Goal: Task Accomplishment & Management: Complete application form

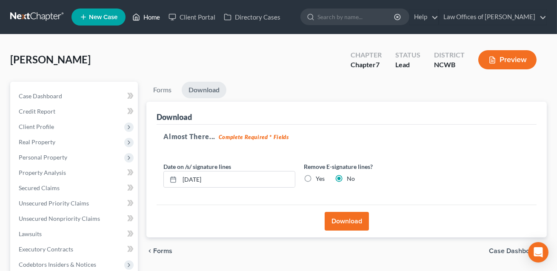
click at [159, 17] on link "Home" at bounding box center [146, 16] width 36 height 15
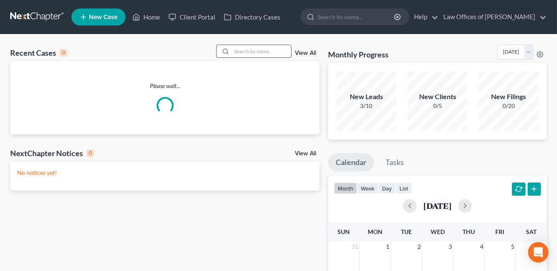
click at [244, 51] on input "search" at bounding box center [261, 51] width 60 height 12
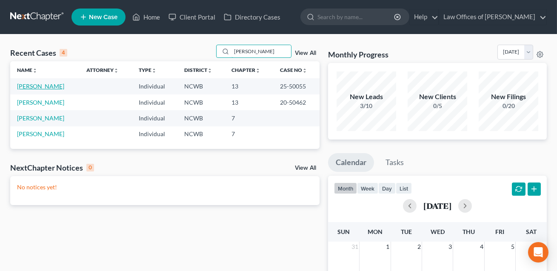
type input "[PERSON_NAME]"
click at [38, 84] on link "[PERSON_NAME]" at bounding box center [40, 86] width 47 height 7
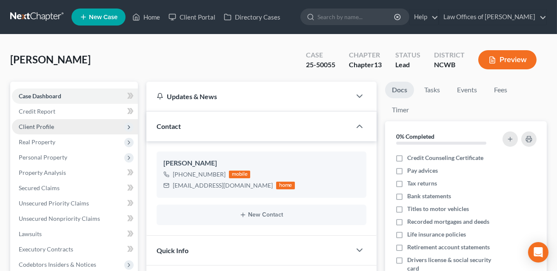
click at [35, 128] on span "Client Profile" at bounding box center [36, 126] width 35 height 7
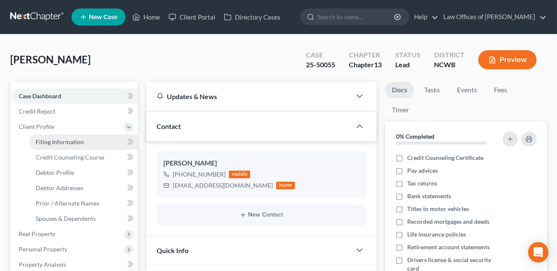
click at [47, 142] on span "Filing Information" at bounding box center [60, 141] width 48 height 7
select select "1"
select select "0"
select select "3"
select select "59"
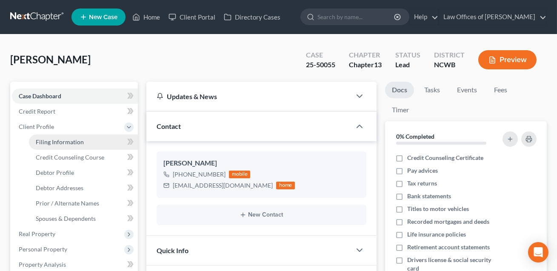
select select "28"
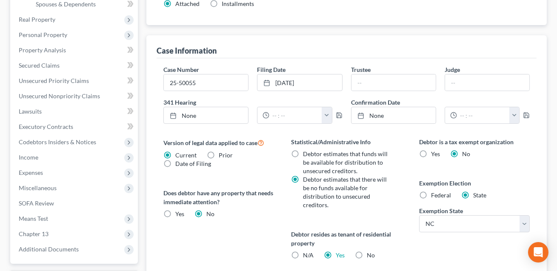
scroll to position [223, 0]
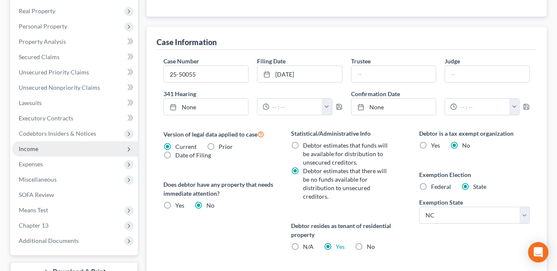
click at [31, 148] on span "Income" at bounding box center [29, 148] width 20 height 7
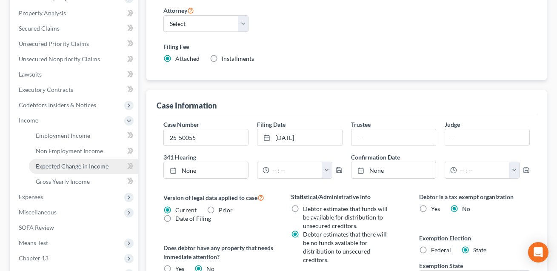
scroll to position [158, 0]
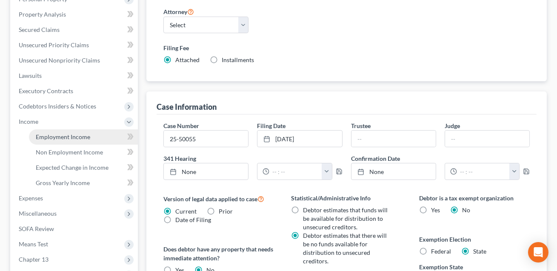
click at [59, 133] on span "Employment Income" at bounding box center [63, 136] width 54 height 7
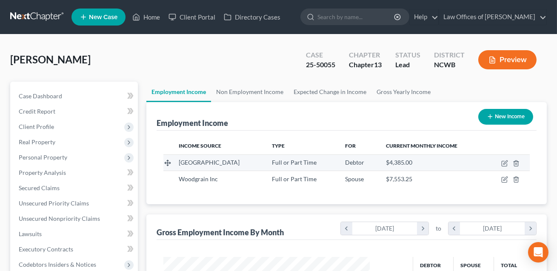
scroll to position [152, 223]
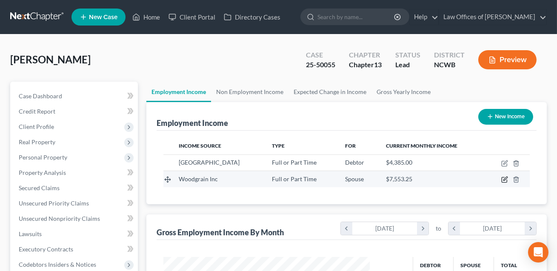
click at [504, 179] on icon "button" at bounding box center [504, 179] width 7 height 7
select select "0"
select select "13"
select select "0"
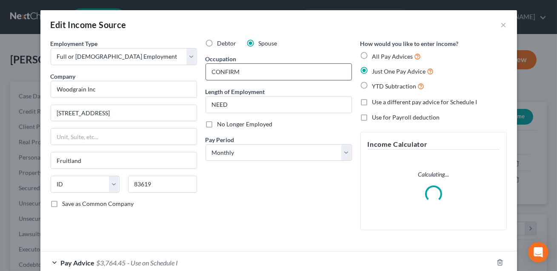
drag, startPoint x: 246, startPoint y: 72, endPoint x: 205, endPoint y: 72, distance: 40.4
click at [206, 72] on input "CONFIRM" at bounding box center [278, 72] width 145 height 16
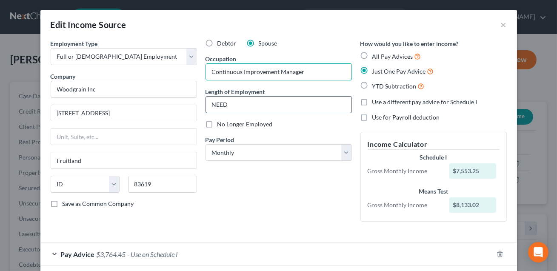
type input "Continuous Improvement Manager"
click at [228, 106] on input "NEED" at bounding box center [278, 105] width 145 height 16
drag, startPoint x: 228, startPoint y: 106, endPoint x: 210, endPoint y: 105, distance: 17.9
click at [210, 105] on input "NEED" at bounding box center [278, 105] width 145 height 16
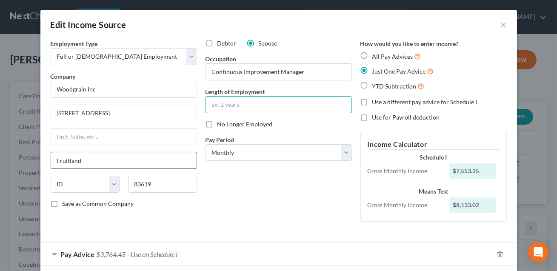
scroll to position [64, 0]
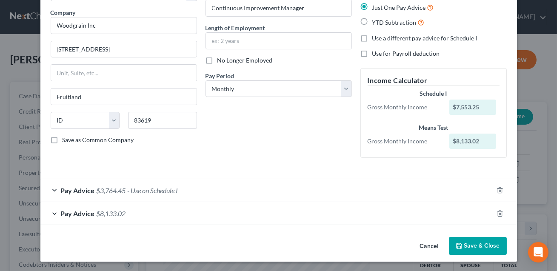
click at [207, 188] on div "Pay Advice $3,764.45 - Use on Schedule I" at bounding box center [266, 190] width 453 height 23
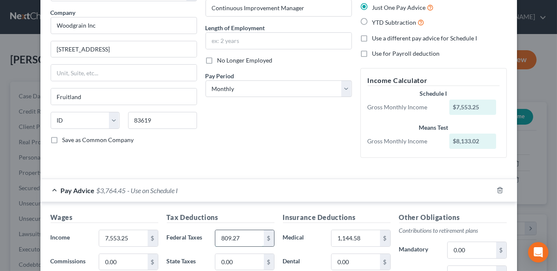
click at [243, 236] on input "809.27" at bounding box center [239, 238] width 48 height 16
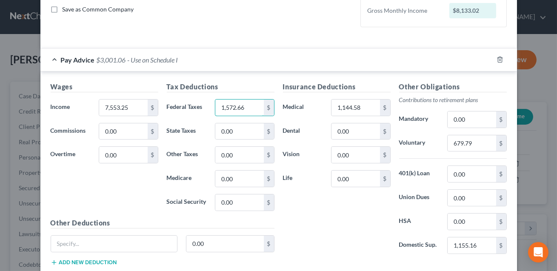
scroll to position [272, 0]
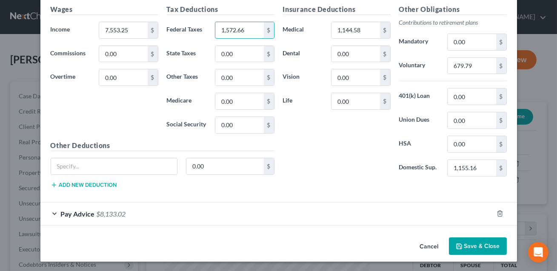
type input "1,572.66"
click at [474, 244] on button "Save & Close" at bounding box center [478, 246] width 58 height 18
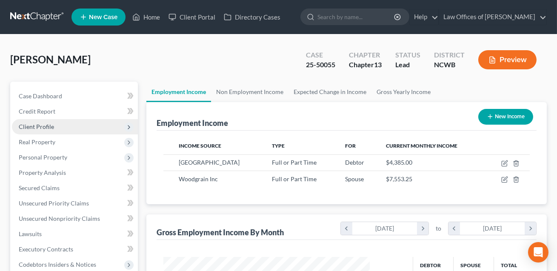
click at [37, 123] on span "Client Profile" at bounding box center [36, 126] width 35 height 7
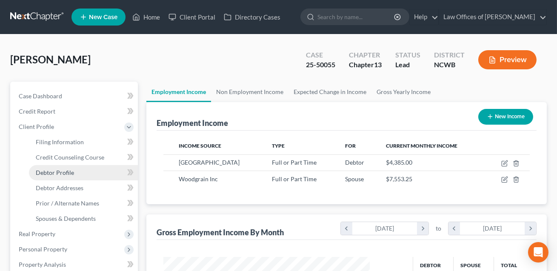
click at [58, 172] on span "Debtor Profile" at bounding box center [55, 172] width 38 height 7
select select "1"
select select "5"
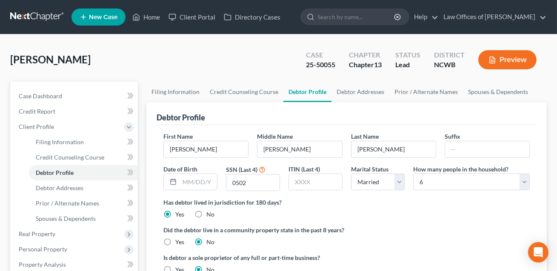
scroll to position [207, 0]
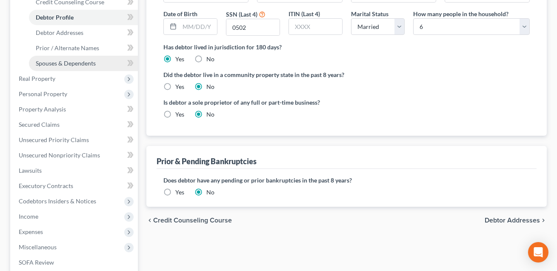
click at [57, 60] on span "Spouses & Dependents" at bounding box center [66, 63] width 60 height 7
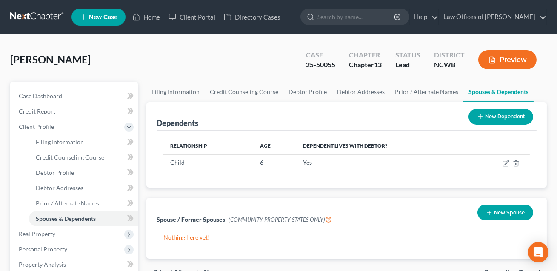
click at [496, 117] on button "New Dependent" at bounding box center [500, 117] width 65 height 16
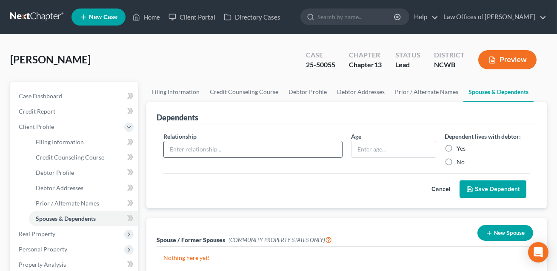
click at [250, 148] on input "text" at bounding box center [253, 149] width 178 height 16
type input "Child"
click at [373, 151] on input "text" at bounding box center [393, 149] width 84 height 16
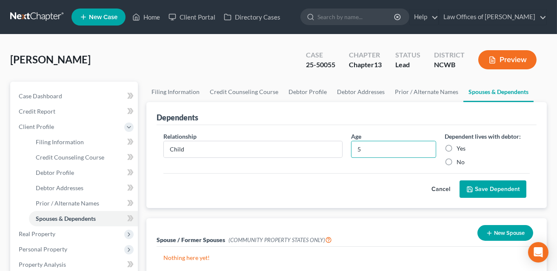
type input "5"
click at [456, 147] on label "Yes" at bounding box center [460, 148] width 9 height 9
click at [460, 147] on input "Yes" at bounding box center [463, 147] width 6 height 6
radio input "true"
click at [487, 189] on button "Save Dependent" at bounding box center [492, 189] width 67 height 18
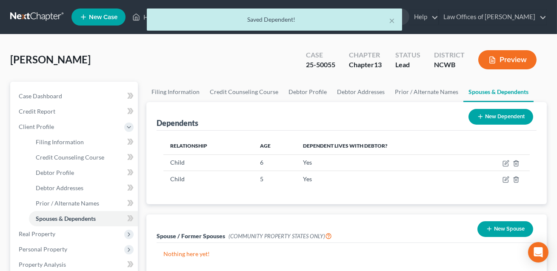
click at [495, 118] on button "New Dependent" at bounding box center [500, 117] width 65 height 16
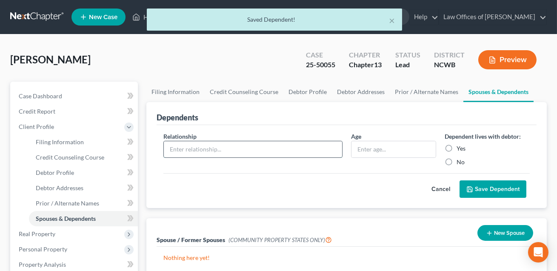
click at [219, 149] on input "text" at bounding box center [253, 149] width 178 height 16
type input "Child"
click at [362, 148] on input "text" at bounding box center [393, 149] width 84 height 16
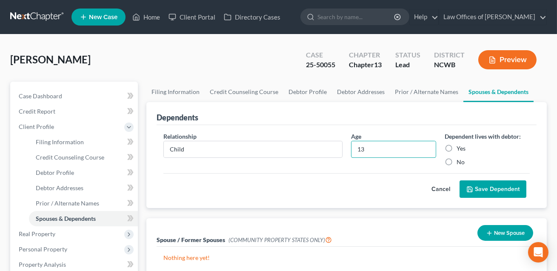
type input "13"
click at [456, 145] on label "Yes" at bounding box center [460, 148] width 9 height 9
click at [460, 145] on input "Yes" at bounding box center [463, 147] width 6 height 6
radio input "true"
click at [487, 190] on button "Save Dependent" at bounding box center [492, 189] width 67 height 18
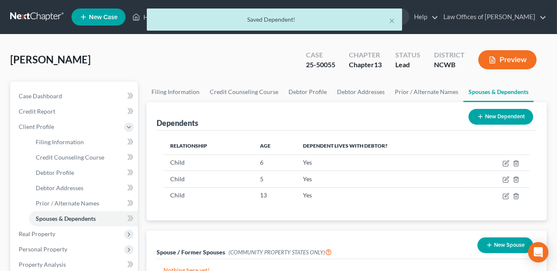
click at [488, 113] on button "New Dependent" at bounding box center [500, 117] width 65 height 16
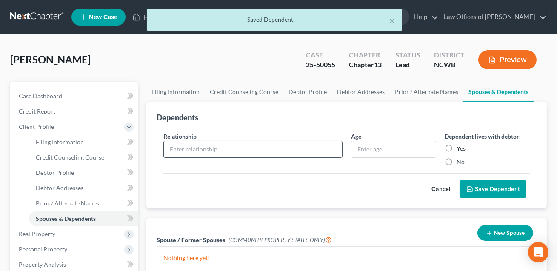
click at [222, 144] on input "text" at bounding box center [253, 149] width 178 height 16
type input "Child"
click at [378, 145] on input "text" at bounding box center [393, 149] width 84 height 16
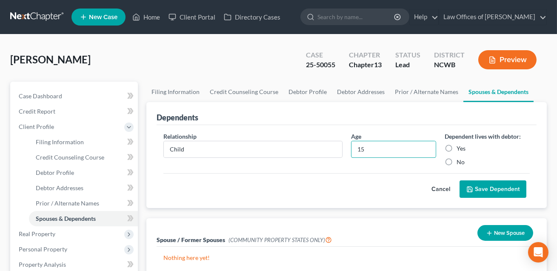
type input "15"
click at [456, 146] on label "Yes" at bounding box center [460, 148] width 9 height 9
click at [460, 146] on input "Yes" at bounding box center [463, 147] width 6 height 6
radio input "true"
click at [483, 185] on button "Save Dependent" at bounding box center [492, 189] width 67 height 18
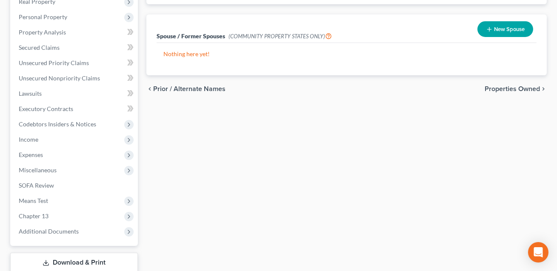
scroll to position [253, 0]
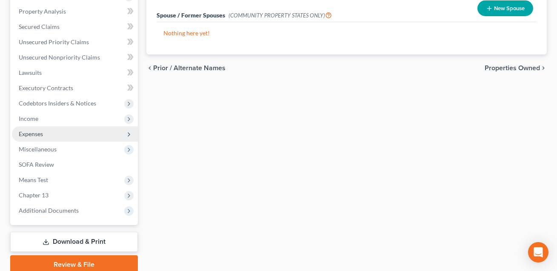
click at [37, 133] on span "Expenses" at bounding box center [31, 133] width 24 height 7
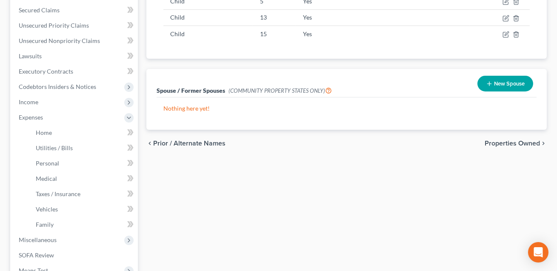
scroll to position [161, 0]
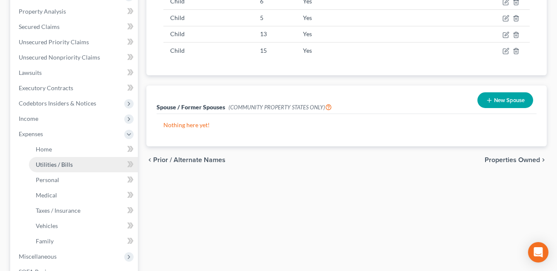
click at [48, 166] on span "Utilities / Bills" at bounding box center [54, 164] width 37 height 7
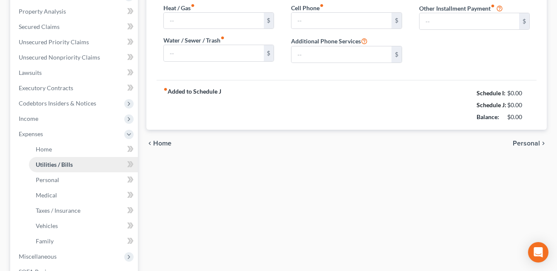
scroll to position [122, 0]
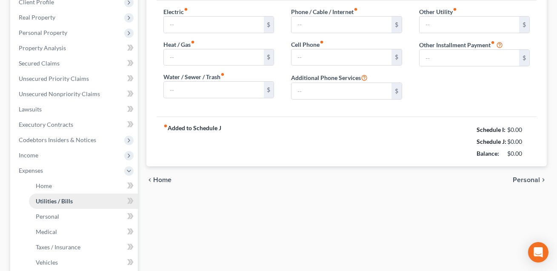
type input "350.00"
type input "0.00"
type input "40.00"
type input "37.18"
type input "0.00"
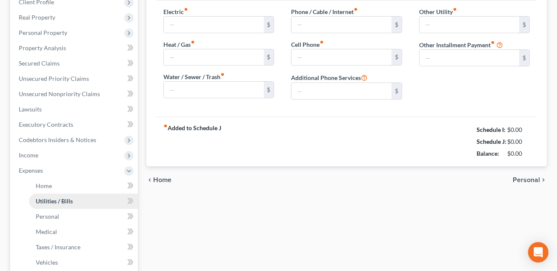
type input "83.80"
type input "TV Streaming"
type input "0.00"
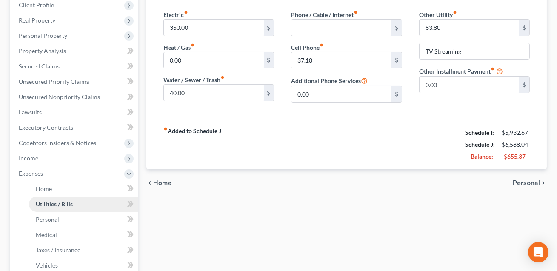
scroll to position [0, 0]
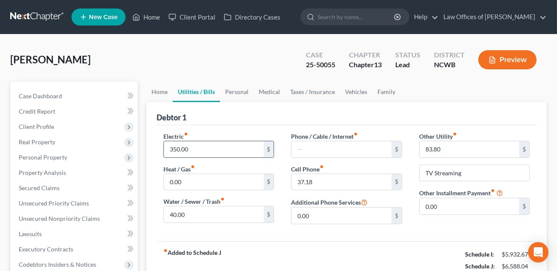
click at [190, 149] on input "350.00" at bounding box center [214, 149] width 100 height 16
click at [311, 182] on input "37.18" at bounding box center [341, 182] width 100 height 16
type input "374.18"
click at [298, 93] on link "Taxes / Insurance" at bounding box center [312, 92] width 55 height 20
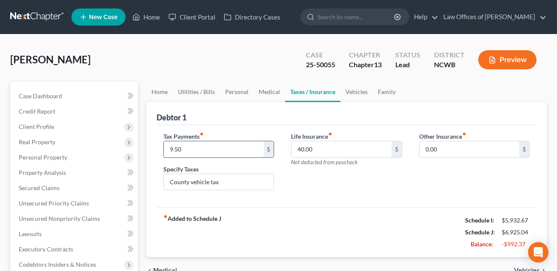
click at [184, 151] on input "9.50" at bounding box center [214, 149] width 100 height 16
type input "19.00"
click at [381, 93] on link "Family" at bounding box center [387, 92] width 28 height 20
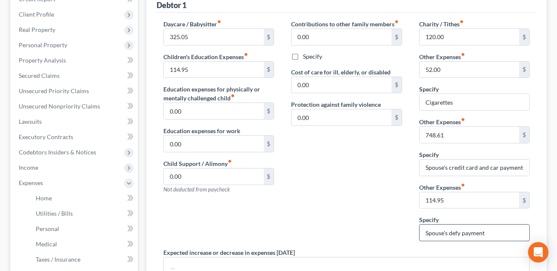
scroll to position [119, 0]
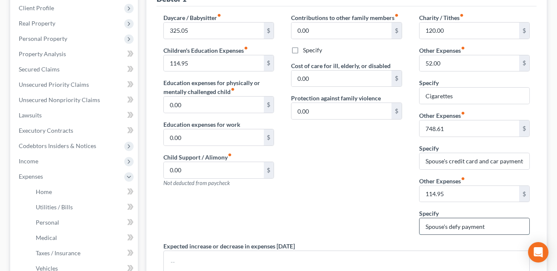
drag, startPoint x: 489, startPoint y: 225, endPoint x: 450, endPoint y: 227, distance: 38.7
click at [450, 227] on input "Spouse's defy payment" at bounding box center [474, 226] width 110 height 16
click at [458, 227] on input "Spouse's receation" at bounding box center [474, 226] width 110 height 16
click at [479, 226] on input "Spouse's recreation" at bounding box center [474, 226] width 110 height 16
type input "Spouse's recreation and PSI payments"
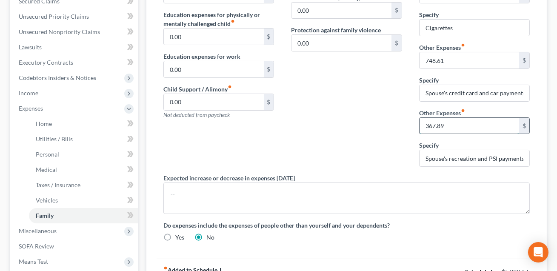
scroll to position [186, 0]
type input "367.89"
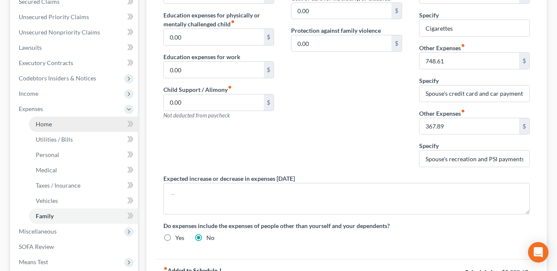
click at [60, 125] on link "Home" at bounding box center [83, 124] width 109 height 15
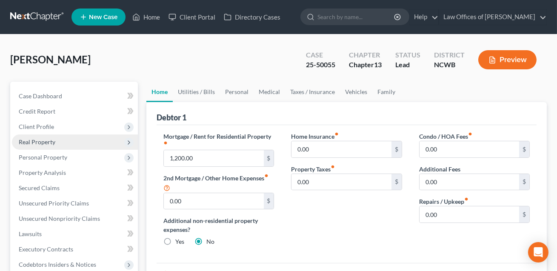
click at [51, 145] on span "Real Property" at bounding box center [37, 141] width 37 height 7
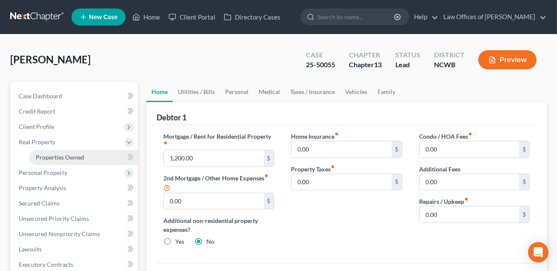
click at [56, 159] on span "Properties Owned" at bounding box center [60, 157] width 48 height 7
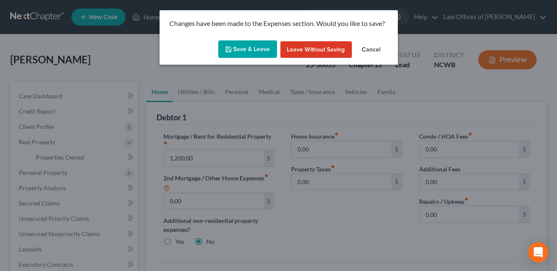
click at [258, 44] on button "Save & Leave" at bounding box center [247, 49] width 59 height 18
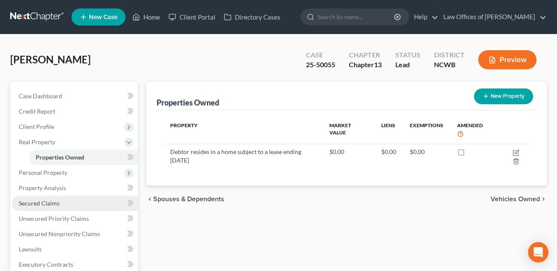
scroll to position [132, 0]
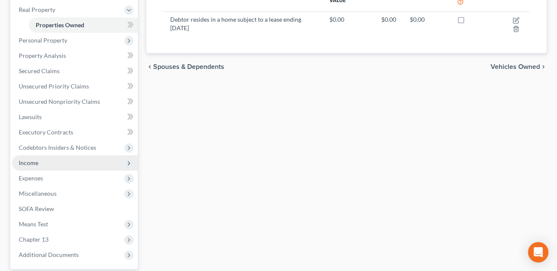
click at [35, 166] on span "Income" at bounding box center [75, 162] width 126 height 15
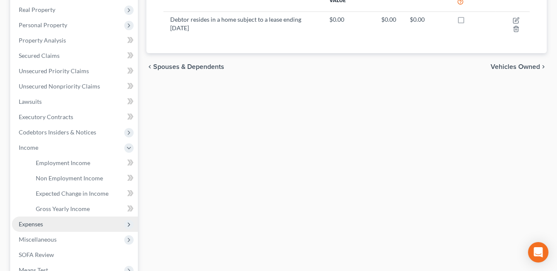
click at [35, 222] on span "Expenses" at bounding box center [31, 223] width 24 height 7
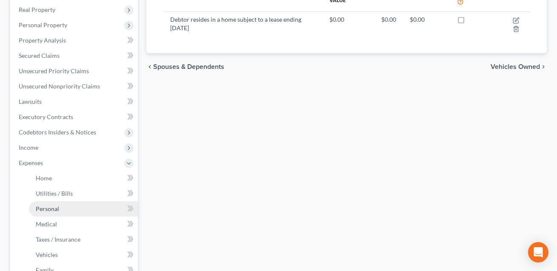
click at [50, 211] on span "Personal" at bounding box center [47, 208] width 23 height 7
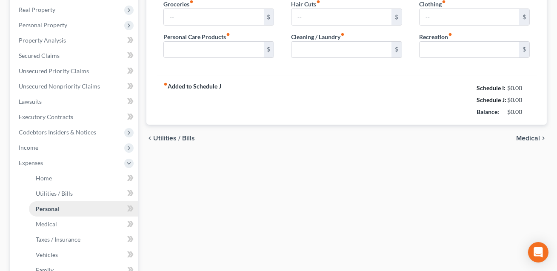
scroll to position [103, 0]
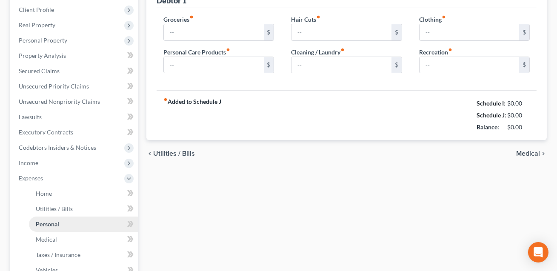
type input "1,500.00"
type input "200.00"
type input "0.00"
type input "300.00"
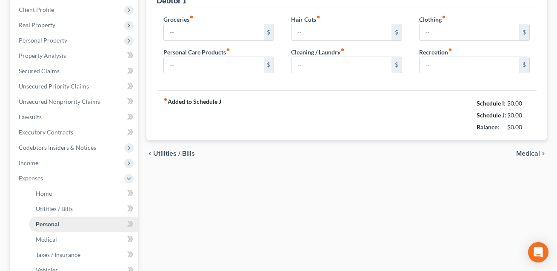
type input "300.00"
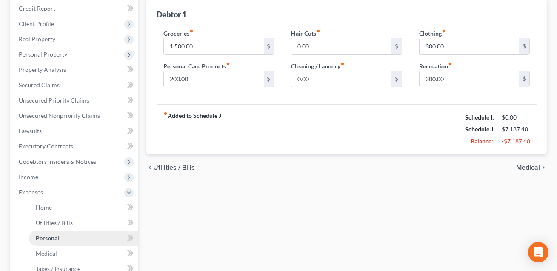
scroll to position [0, 0]
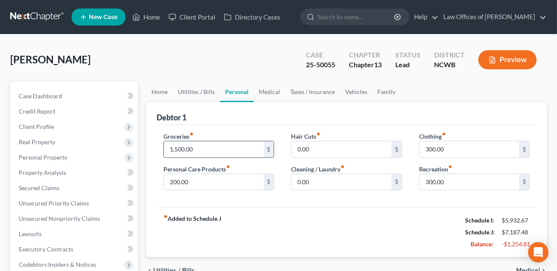
click at [190, 150] on input "1,500.00" at bounding box center [214, 149] width 100 height 16
click at [439, 149] on input "300.00" at bounding box center [469, 149] width 100 height 16
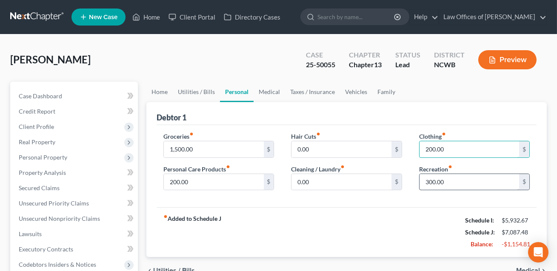
type input "200.00"
click at [447, 182] on input "300.00" at bounding box center [469, 182] width 100 height 16
type input "50.00"
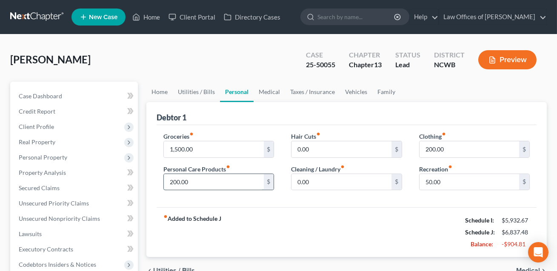
click at [223, 182] on input "200.00" at bounding box center [214, 182] width 100 height 16
type input "150.00"
click at [191, 150] on input "1,500.00" at bounding box center [214, 149] width 100 height 16
click at [190, 150] on input "1,200.00" at bounding box center [214, 149] width 100 height 16
drag, startPoint x: 196, startPoint y: 148, endPoint x: 168, endPoint y: 148, distance: 28.1
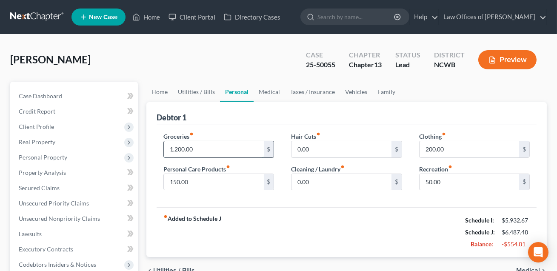
click at [168, 148] on input "1,200.00" at bounding box center [214, 149] width 100 height 16
type input "1,000.00"
click at [191, 91] on link "Utilities / Bills" at bounding box center [196, 92] width 47 height 20
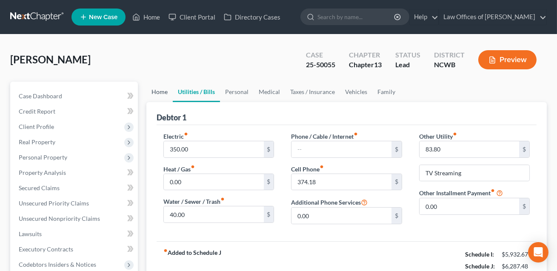
click at [162, 89] on link "Home" at bounding box center [159, 92] width 26 height 20
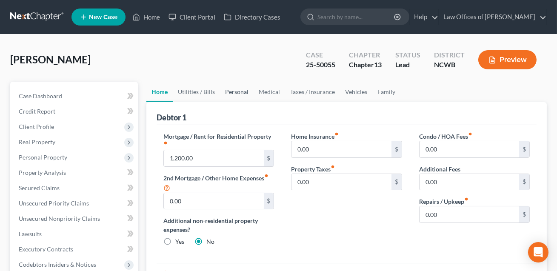
click at [235, 92] on link "Personal" at bounding box center [237, 92] width 34 height 20
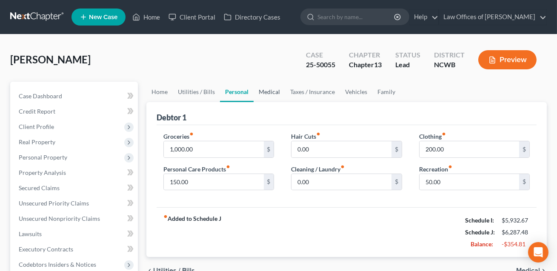
click at [267, 91] on link "Medical" at bounding box center [268, 92] width 31 height 20
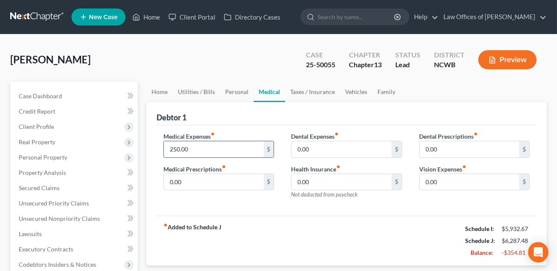
click at [202, 151] on input "250.00" at bounding box center [214, 149] width 100 height 16
click at [310, 89] on link "Taxes / Insurance" at bounding box center [312, 92] width 55 height 20
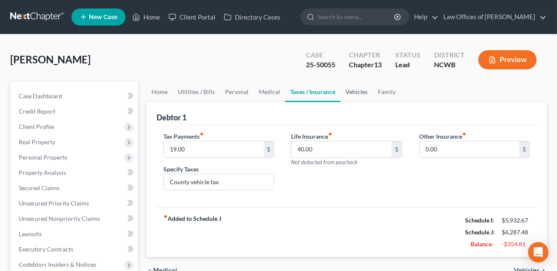
click at [359, 90] on link "Vehicles" at bounding box center [356, 92] width 32 height 20
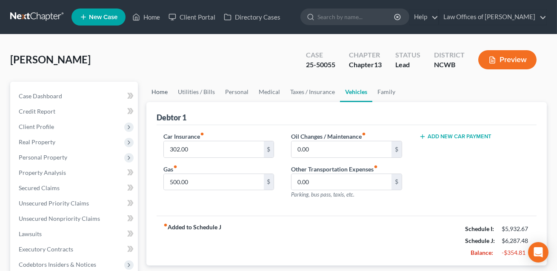
click at [165, 89] on link "Home" at bounding box center [159, 92] width 26 height 20
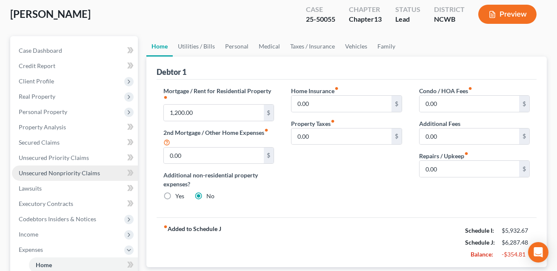
scroll to position [81, 0]
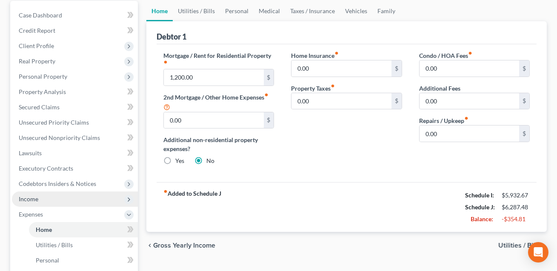
click at [34, 196] on span "Income" at bounding box center [29, 198] width 20 height 7
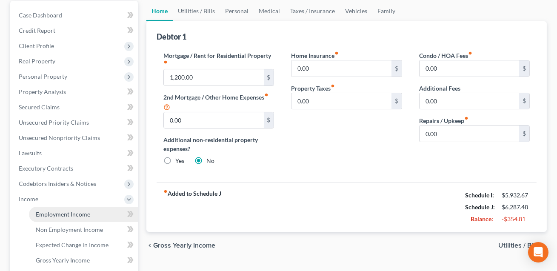
click at [54, 215] on span "Employment Income" at bounding box center [63, 214] width 54 height 7
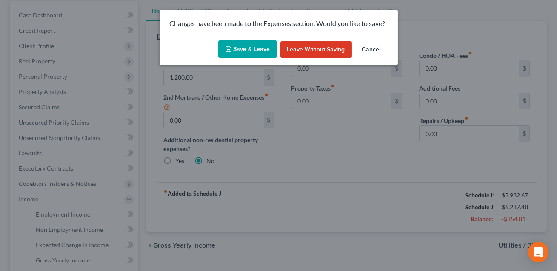
click at [253, 48] on button "Save & Leave" at bounding box center [247, 49] width 59 height 18
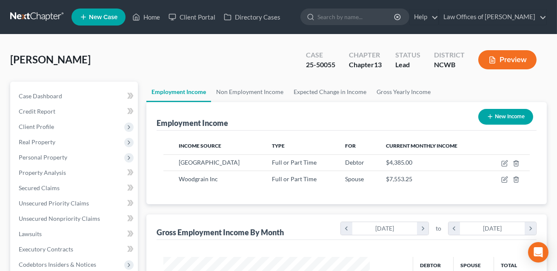
scroll to position [152, 223]
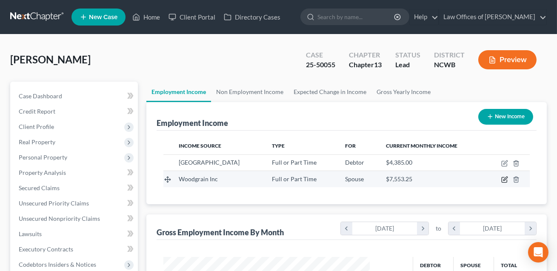
click at [503, 179] on icon "button" at bounding box center [504, 179] width 7 height 7
select select "0"
select select "13"
select select "0"
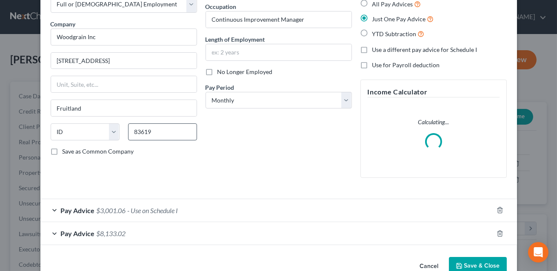
scroll to position [72, 0]
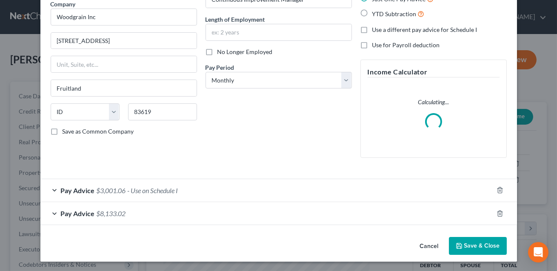
click at [149, 214] on div "Pay Advice $8,133.02" at bounding box center [266, 213] width 453 height 23
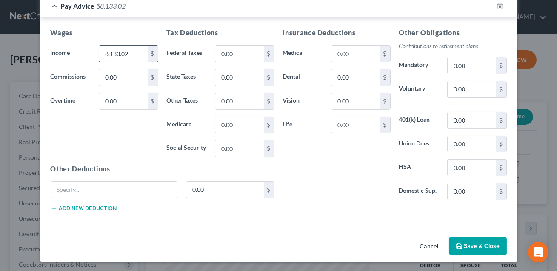
scroll to position [271, 0]
click at [133, 52] on input "8,133.02" at bounding box center [123, 54] width 48 height 16
type input "8,798.40"
click at [233, 52] on input "0.00" at bounding box center [239, 54] width 48 height 16
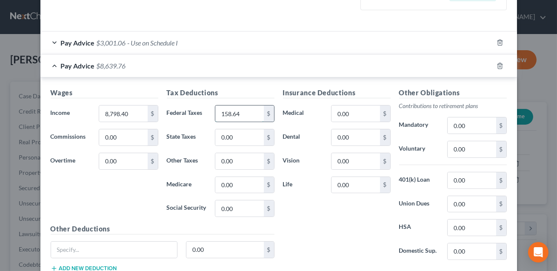
scroll to position [208, 0]
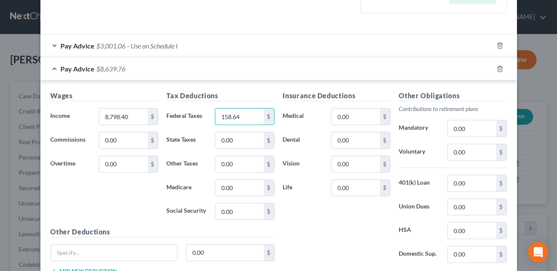
type input "158.64"
click at [253, 39] on div "Pay Advice $3,001.06 - Use on Schedule I" at bounding box center [266, 45] width 453 height 23
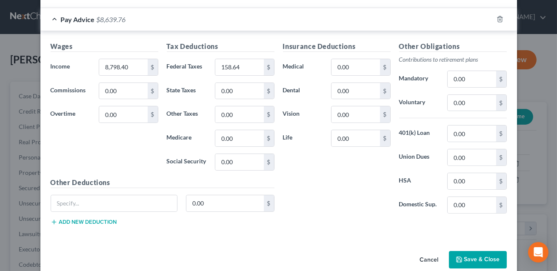
scroll to position [479, 0]
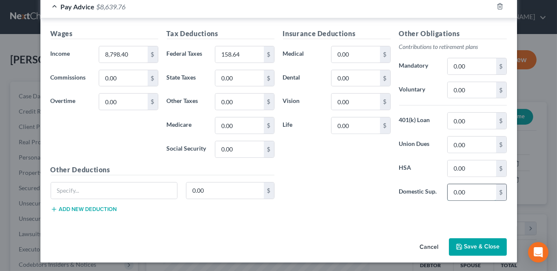
click at [463, 190] on input "0.00" at bounding box center [471, 192] width 48 height 16
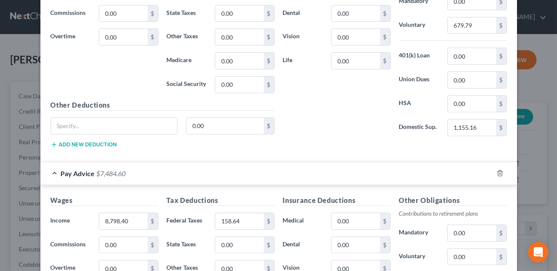
scroll to position [327, 0]
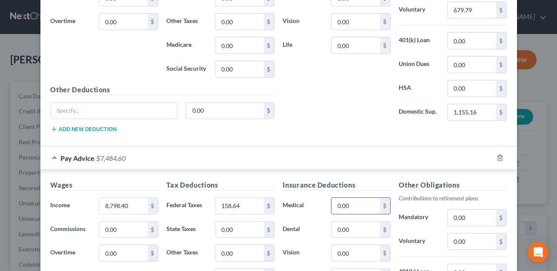
type input "1,155.16"
click at [351, 205] on input "0.00" at bounding box center [355, 206] width 48 height 16
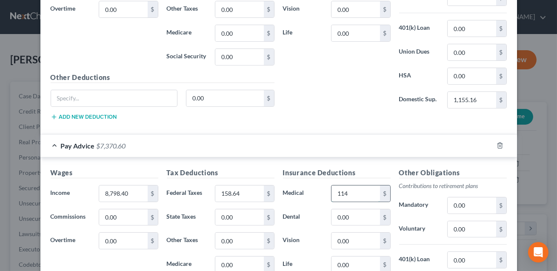
scroll to position [340, 0]
type input "114"
click at [460, 229] on input "0.00" at bounding box center [471, 229] width 48 height 16
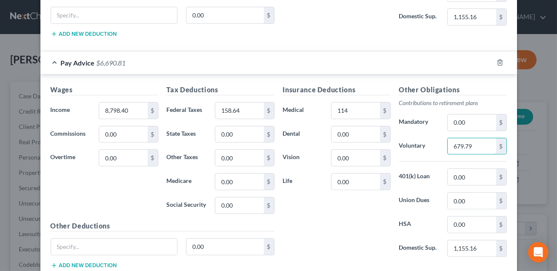
scroll to position [424, 0]
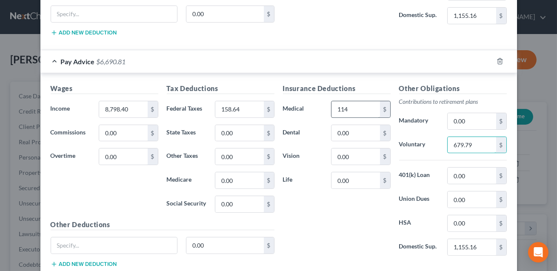
type input "679.79"
click at [356, 109] on input "114" at bounding box center [355, 109] width 48 height 16
type input "207.68"
click at [473, 145] on input "679.79" at bounding box center [471, 145] width 48 height 16
type input "604.27"
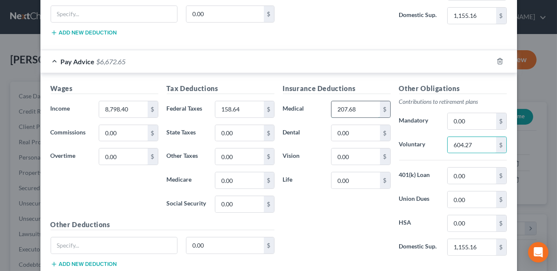
click at [358, 109] on input "207.68" at bounding box center [355, 109] width 48 height 16
type input "242.51"
click at [356, 151] on input "0.00" at bounding box center [355, 156] width 48 height 16
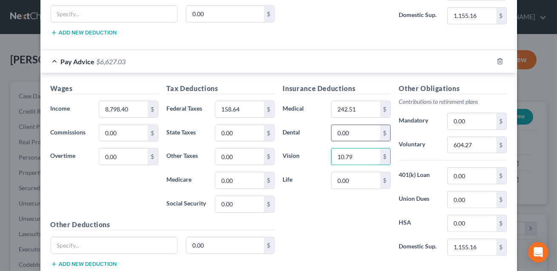
type input "10.79"
click at [350, 137] on input "0.00" at bounding box center [355, 133] width 48 height 16
type input "16.47"
click at [350, 178] on input "0.00" at bounding box center [355, 180] width 48 height 16
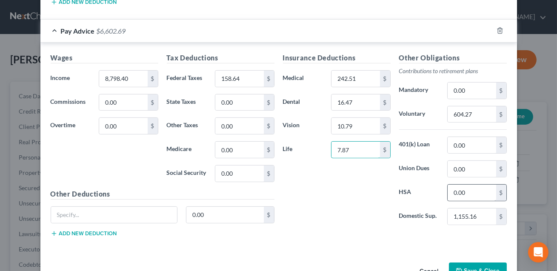
type input "7.87"
click at [479, 188] on input "0.00" at bounding box center [471, 193] width 48 height 16
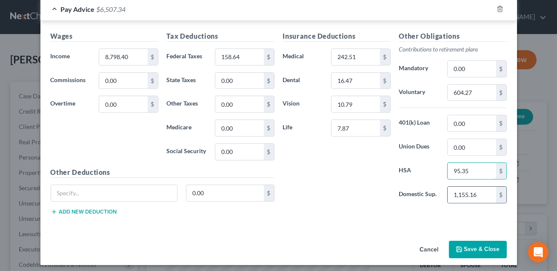
scroll to position [479, 0]
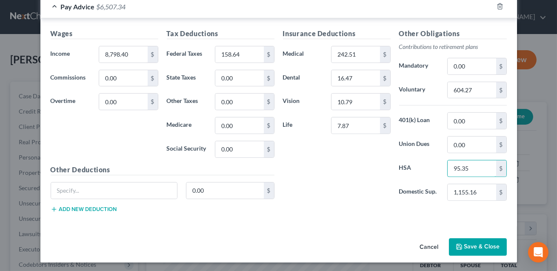
type input "95.35"
click at [491, 243] on button "Save & Close" at bounding box center [478, 247] width 58 height 18
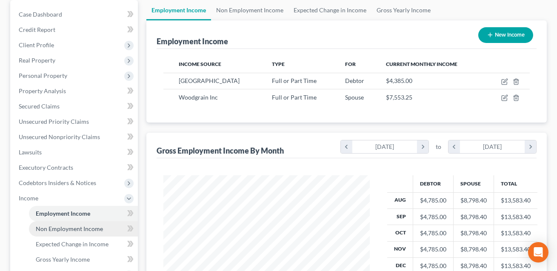
scroll to position [256, 0]
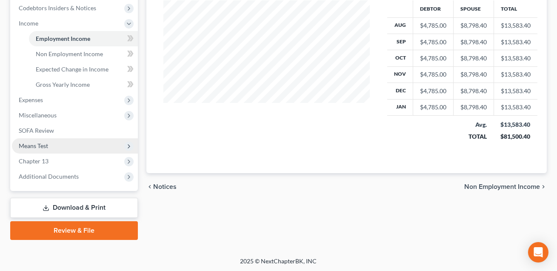
click at [38, 144] on span "Means Test" at bounding box center [33, 145] width 29 height 7
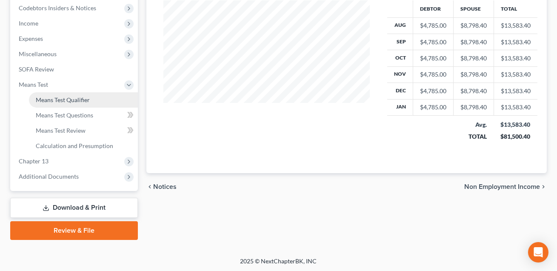
click at [58, 102] on span "Means Test Qualifier" at bounding box center [63, 99] width 54 height 7
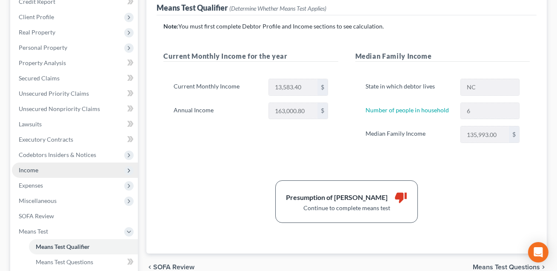
scroll to position [172, 0]
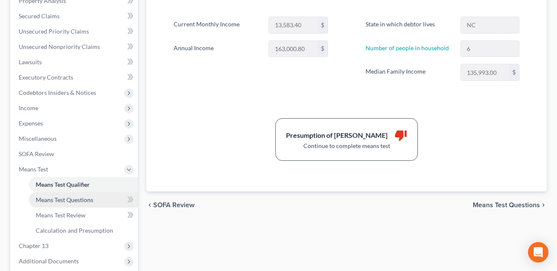
click at [81, 202] on link "Means Test Questions" at bounding box center [83, 199] width 109 height 15
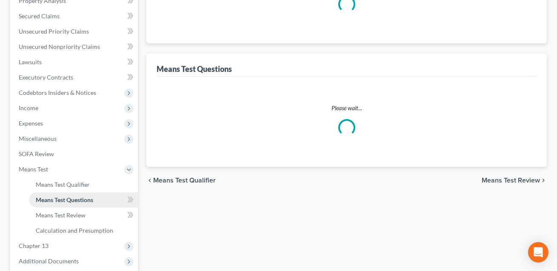
scroll to position [142, 0]
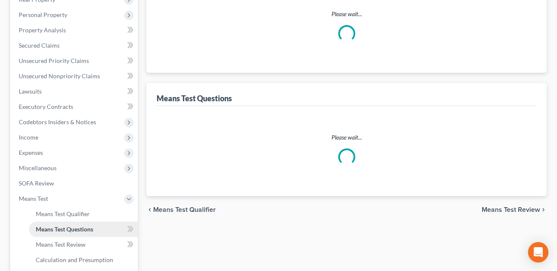
select select "1"
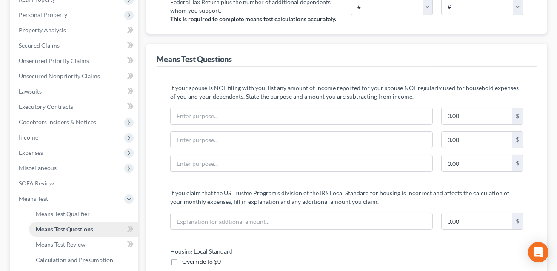
scroll to position [0, 0]
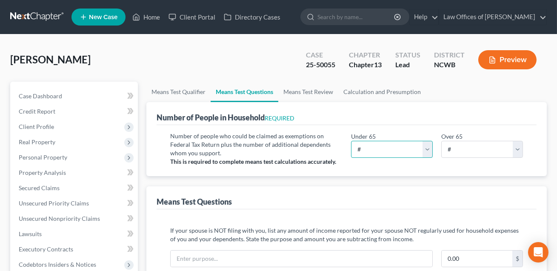
click at [427, 150] on select "# 0 1 2 3 4 5 6 7 8 9 10" at bounding box center [392, 149] width 82 height 17
select select "6"
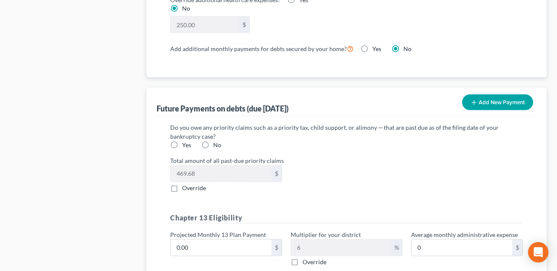
scroll to position [836, 0]
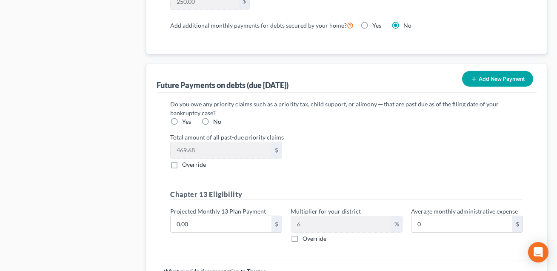
click at [182, 118] on label "Yes" at bounding box center [186, 121] width 9 height 9
click at [185, 118] on input "Yes" at bounding box center [188, 120] width 6 height 6
radio input "true"
click at [199, 221] on input "0.00" at bounding box center [221, 224] width 101 height 16
type input "7"
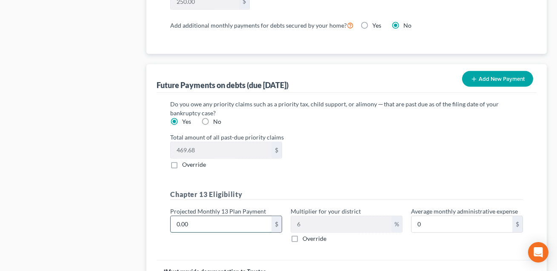
type input "0.42"
type input "75"
type input "4.50"
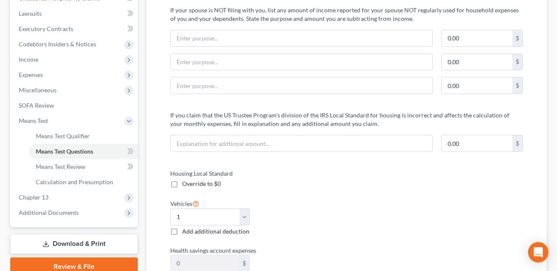
scroll to position [196, 0]
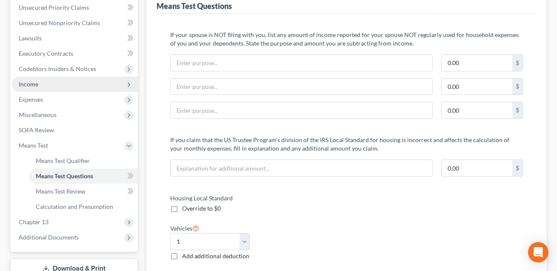
type input "75.00"
click at [40, 82] on span "Income" at bounding box center [75, 84] width 126 height 15
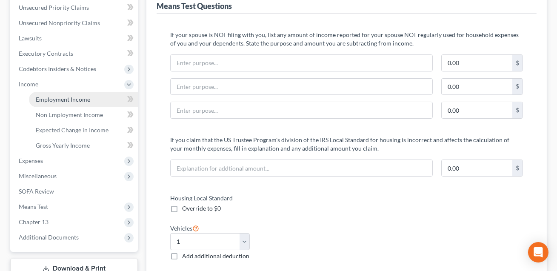
click at [55, 99] on span "Employment Income" at bounding box center [63, 99] width 54 height 7
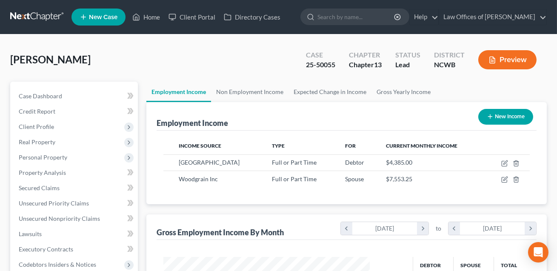
scroll to position [152, 223]
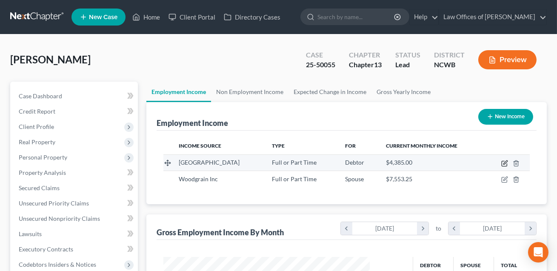
click at [506, 163] on icon "button" at bounding box center [504, 163] width 7 height 7
select select "0"
select select "28"
select select "0"
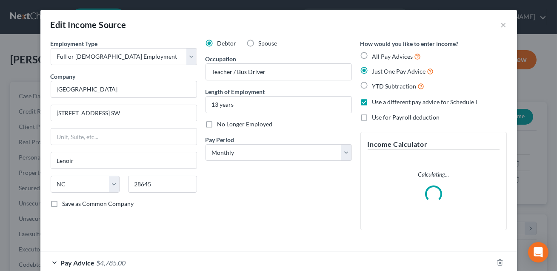
scroll to position [72, 0]
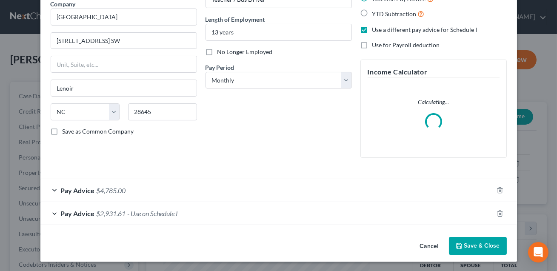
click at [252, 215] on div "Pay Advice $2,931.61 - Use on Schedule I" at bounding box center [266, 213] width 453 height 23
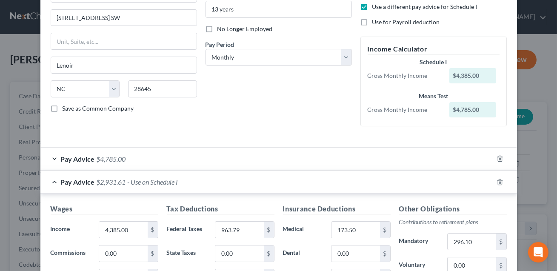
scroll to position [111, 0]
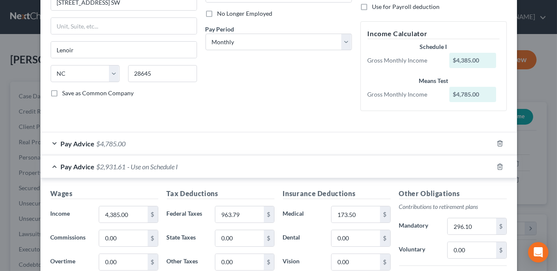
click at [235, 147] on div "Pay Advice $4,785.00" at bounding box center [266, 143] width 453 height 23
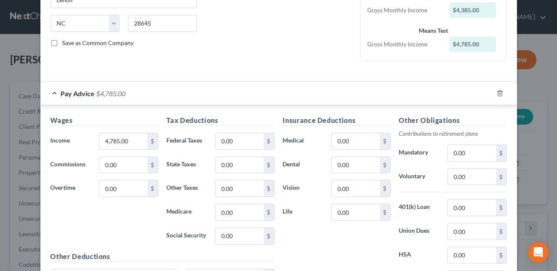
scroll to position [180, 0]
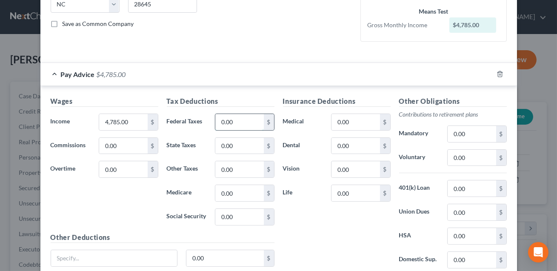
click at [236, 124] on input "0.00" at bounding box center [239, 122] width 48 height 16
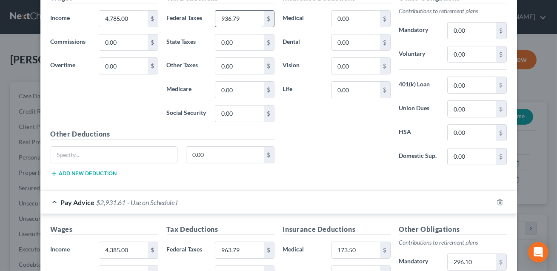
scroll to position [267, 0]
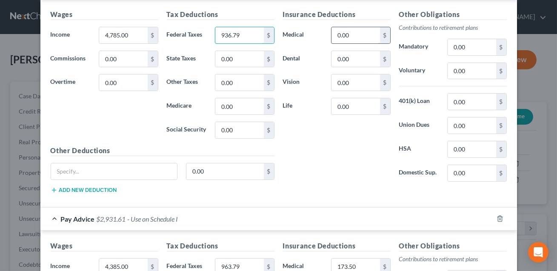
type input "936.79"
click at [345, 31] on input "0.00" at bounding box center [355, 35] width 48 height 16
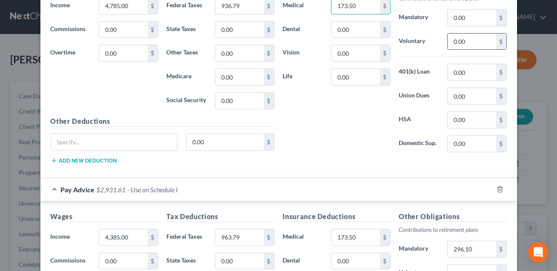
scroll to position [293, 0]
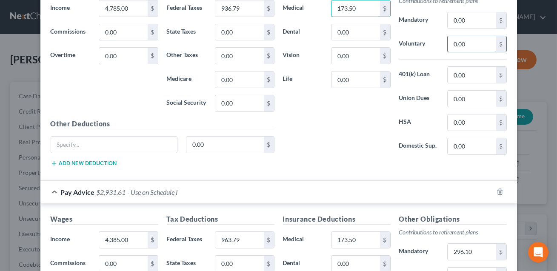
type input "173.50"
click at [464, 15] on input "0.00" at bounding box center [471, 20] width 48 height 16
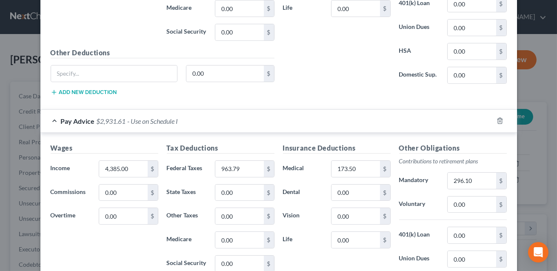
scroll to position [360, 0]
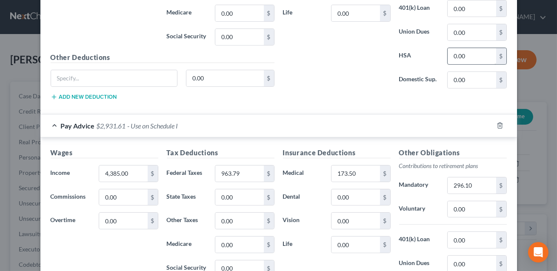
type input "296.10"
click at [466, 54] on input "0.00" at bounding box center [471, 56] width 48 height 16
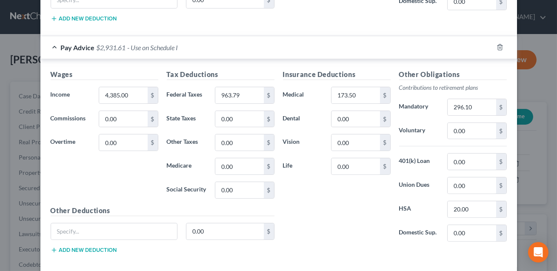
scroll to position [479, 0]
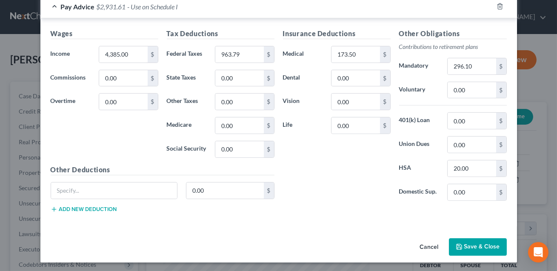
type input "20.00"
click at [475, 246] on button "Save & Close" at bounding box center [478, 247] width 58 height 18
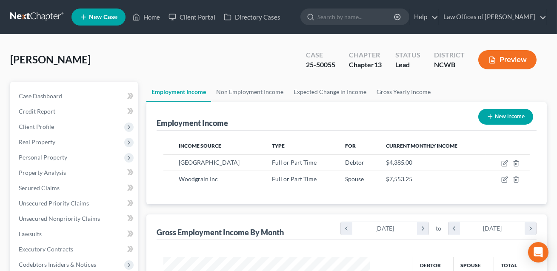
click at [505, 64] on button "Preview" at bounding box center [507, 59] width 58 height 19
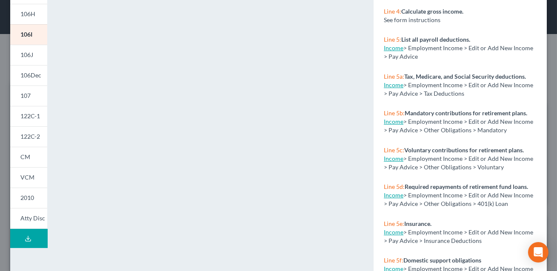
scroll to position [200, 0]
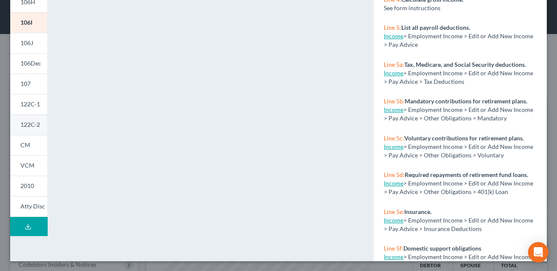
click at [33, 128] on link "122C-2" at bounding box center [28, 124] width 37 height 20
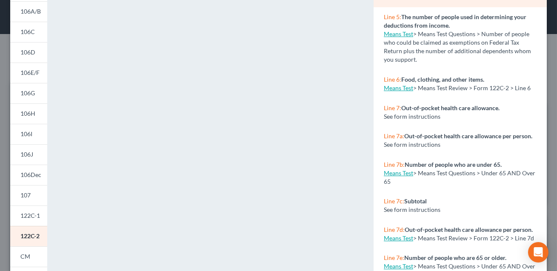
scroll to position [0, 0]
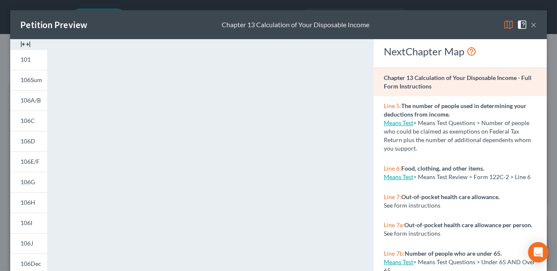
click at [534, 27] on button "×" at bounding box center [533, 25] width 6 height 10
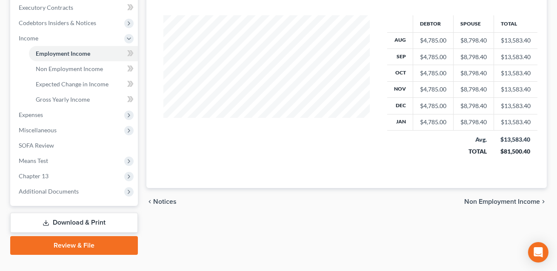
scroll to position [256, 0]
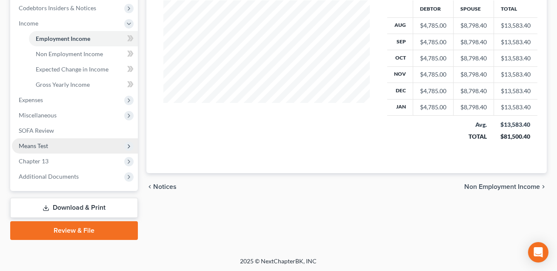
click at [36, 147] on span "Means Test" at bounding box center [33, 145] width 29 height 7
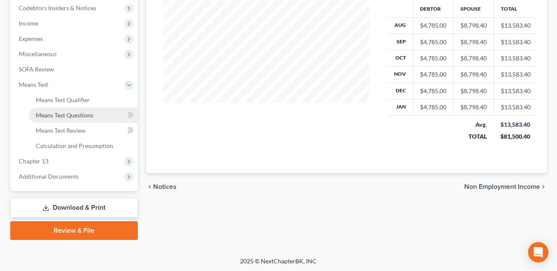
click at [56, 114] on span "Means Test Questions" at bounding box center [64, 114] width 57 height 7
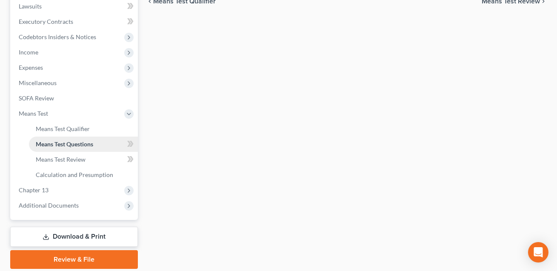
scroll to position [125, 0]
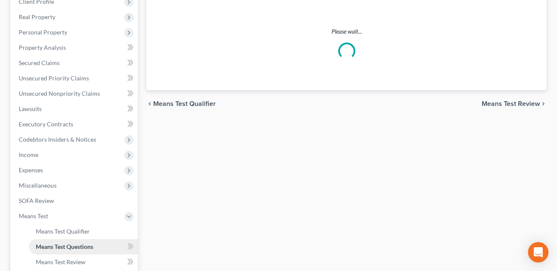
select select "6"
select select "1"
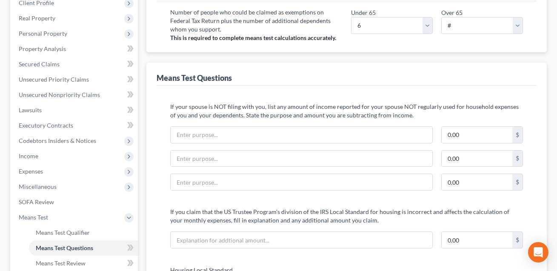
scroll to position [160, 0]
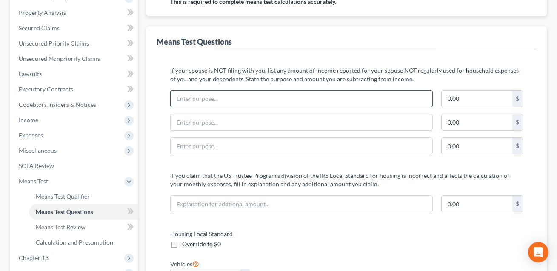
click at [183, 100] on input "text" at bounding box center [302, 99] width 262 height 16
type input "Spouse's CC and car payments"
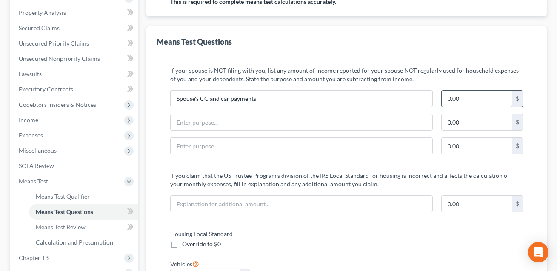
click at [462, 98] on input "0.00" at bounding box center [476, 99] width 71 height 16
type input "748.61"
click at [319, 124] on input "text" at bounding box center [302, 122] width 262 height 16
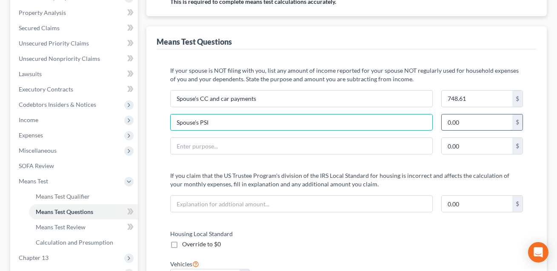
type input "Spouse's PSI"
click at [460, 122] on input "0.00" at bounding box center [476, 122] width 71 height 16
type input "252.94"
click at [256, 123] on input "Spouse's PSI" at bounding box center [302, 122] width 262 height 16
click at [234, 146] on input "text" at bounding box center [302, 146] width 262 height 16
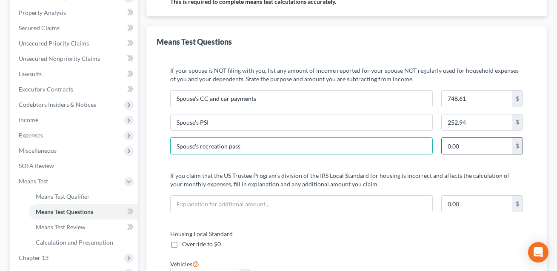
type input "Spouse's recreation pass"
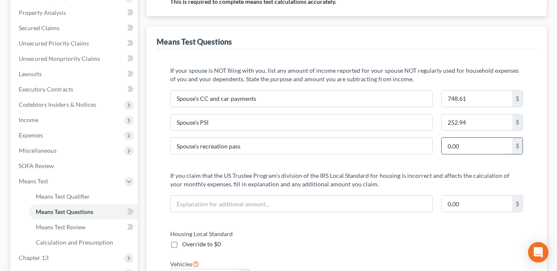
click at [477, 140] on input "0.00" at bounding box center [476, 146] width 71 height 16
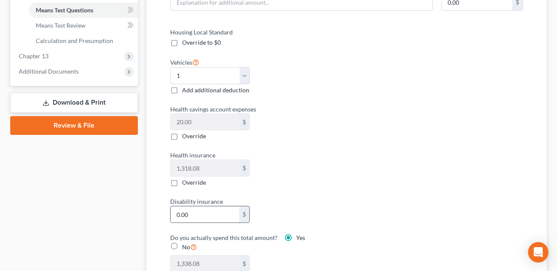
scroll to position [330, 0]
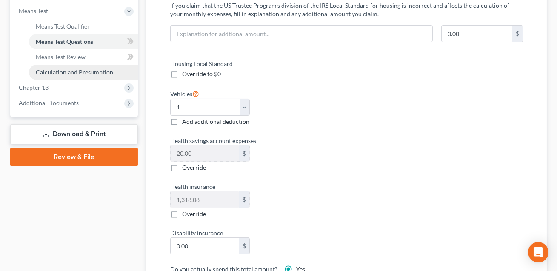
type input "114.95"
click at [91, 71] on span "Calculation and Presumption" at bounding box center [74, 71] width 77 height 7
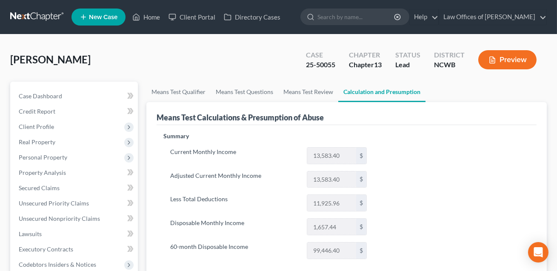
click at [507, 62] on button "Preview" at bounding box center [507, 59] width 58 height 19
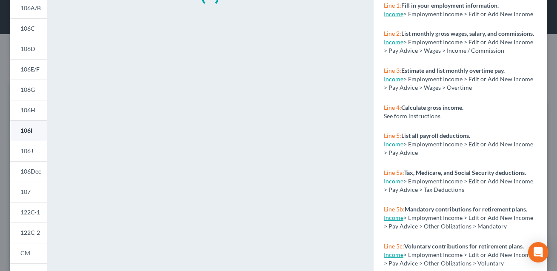
scroll to position [149, 0]
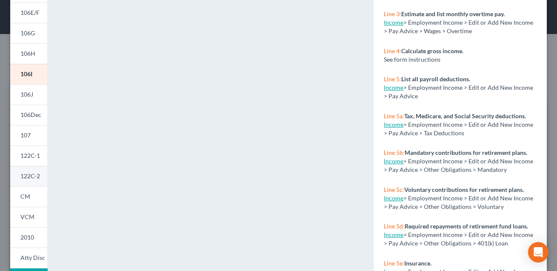
click at [34, 174] on span "122C-2" at bounding box center [30, 175] width 20 height 7
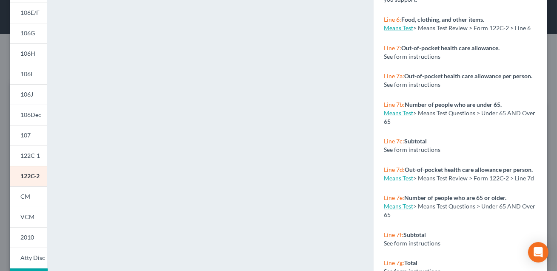
scroll to position [0, 0]
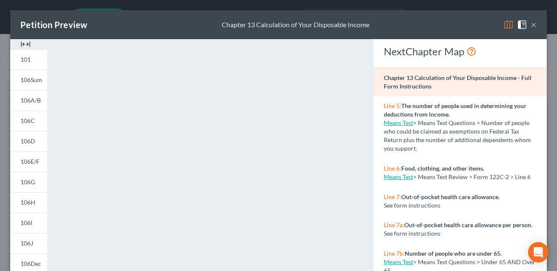
click at [532, 27] on button "×" at bounding box center [533, 25] width 6 height 10
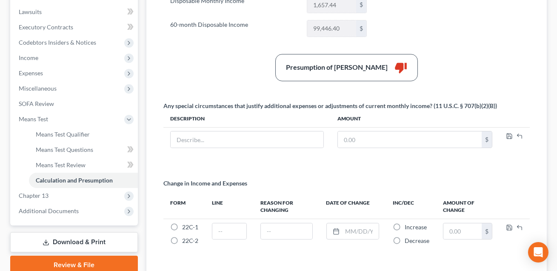
scroll to position [229, 0]
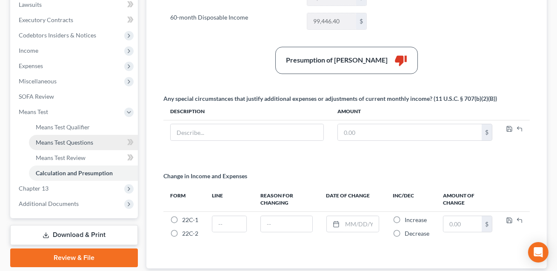
click at [62, 143] on span "Means Test Questions" at bounding box center [64, 142] width 57 height 7
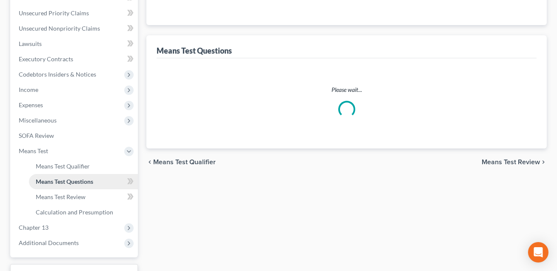
scroll to position [9, 0]
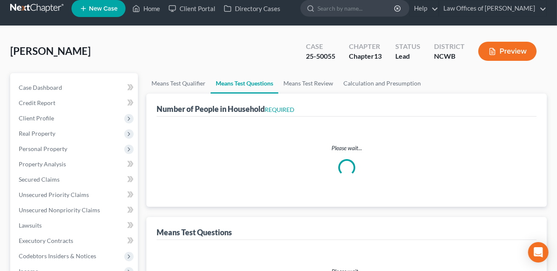
select select "6"
select select "1"
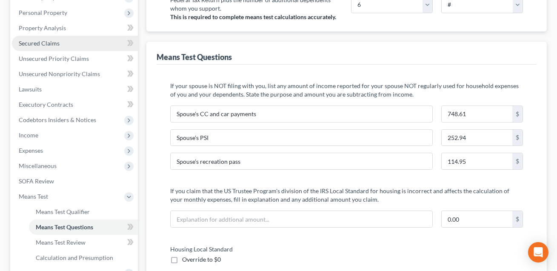
scroll to position [148, 0]
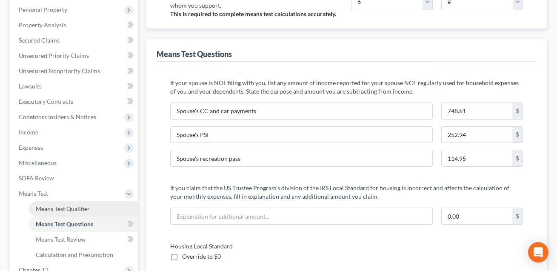
click at [63, 206] on span "Means Test Qualifier" at bounding box center [63, 208] width 54 height 7
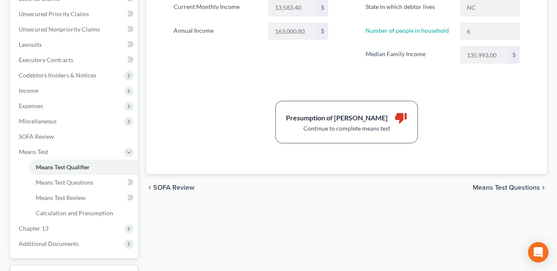
scroll to position [256, 0]
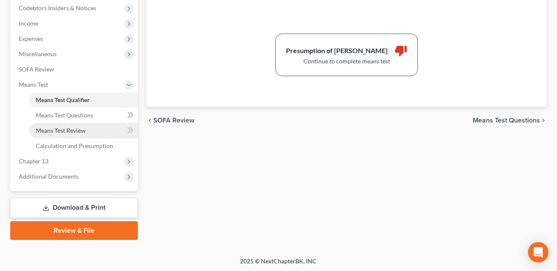
click at [62, 129] on span "Means Test Review" at bounding box center [61, 130] width 50 height 7
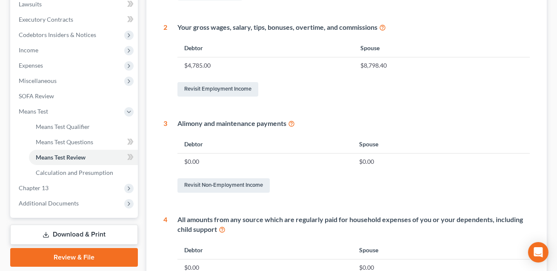
scroll to position [199, 0]
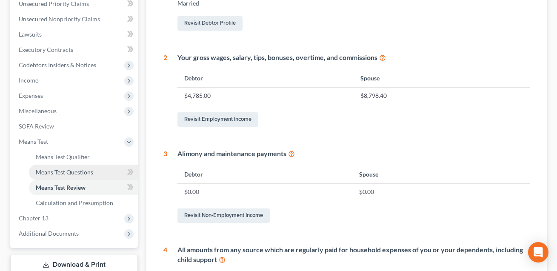
click at [69, 173] on span "Means Test Questions" at bounding box center [64, 171] width 57 height 7
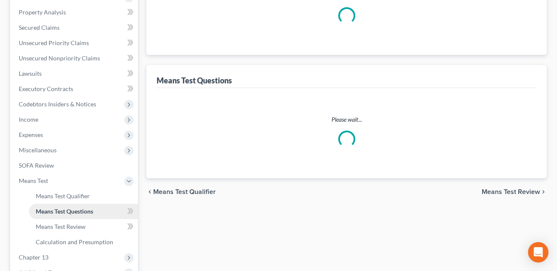
scroll to position [90, 0]
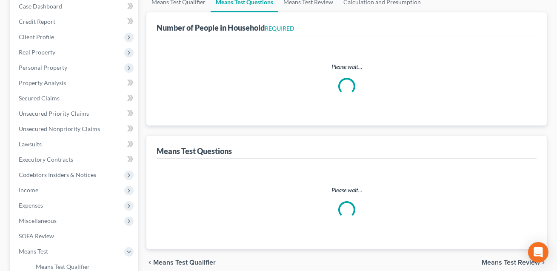
select select "6"
select select "1"
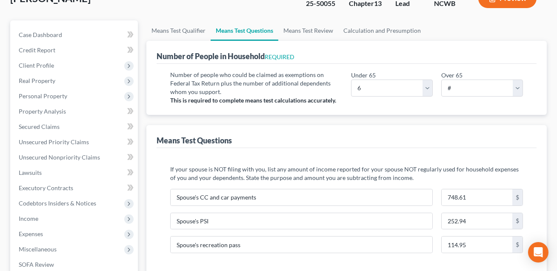
scroll to position [172, 0]
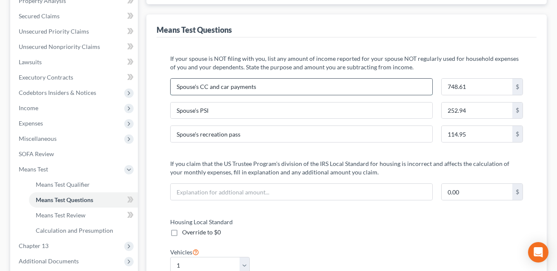
drag, startPoint x: 259, startPoint y: 85, endPoint x: 201, endPoint y: 87, distance: 57.9
click at [201, 87] on input "Spouse's CC and car payments" at bounding box center [302, 87] width 262 height 16
click at [208, 87] on input "Spouse's owership and operating expense" at bounding box center [302, 87] width 262 height 16
type input "Spouse's ownership and operating expense"
click at [483, 81] on input "748.61" at bounding box center [476, 87] width 71 height 16
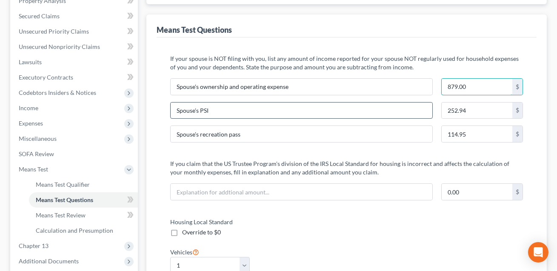
type input "879.00"
click at [262, 106] on input "Spouse's PSI" at bounding box center [302, 110] width 262 height 16
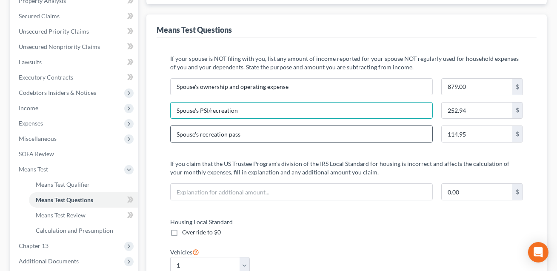
type input "Spouse's PSI/recreation"
click at [253, 134] on input "Spouse's recreation pass" at bounding box center [302, 134] width 262 height 16
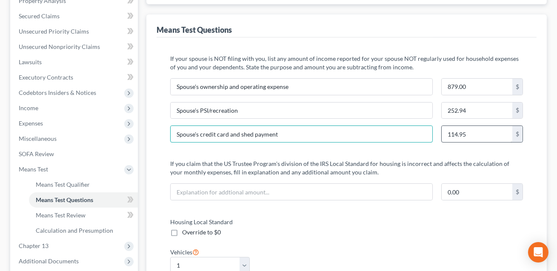
type input "Spouse's credit card and shed payment"
click at [466, 131] on input "114.95" at bounding box center [476, 134] width 71 height 16
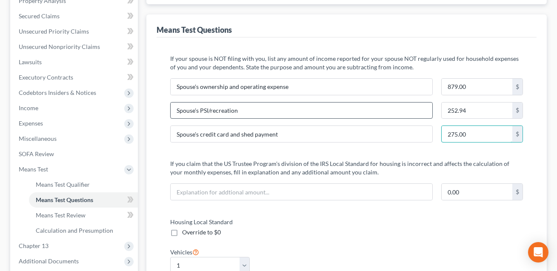
type input "275.00"
click at [236, 112] on input "Spouse's PSI/recreation" at bounding box center [302, 110] width 262 height 16
type input "Spouse's PSI/recreation"
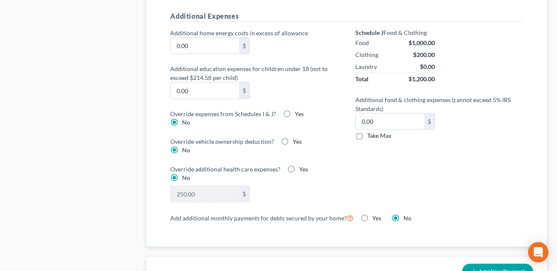
scroll to position [652, 0]
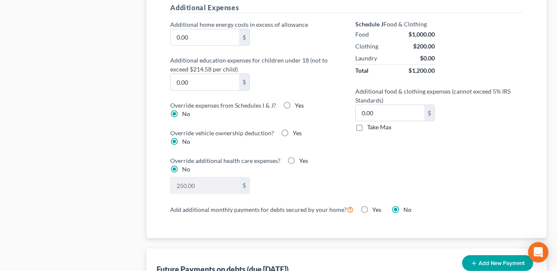
click at [295, 103] on label "Yes" at bounding box center [299, 105] width 9 height 9
click at [298, 103] on input "Yes" at bounding box center [301, 104] width 6 height 6
radio input "true"
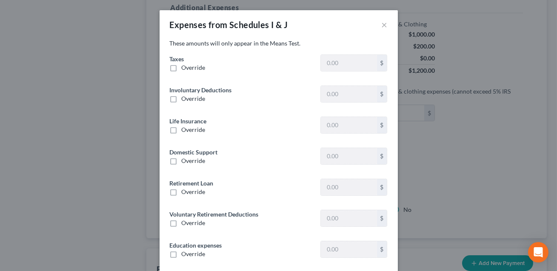
type input "2,428.45"
type input "296.10"
type input "40.00"
type input "1,155.16"
type input "0"
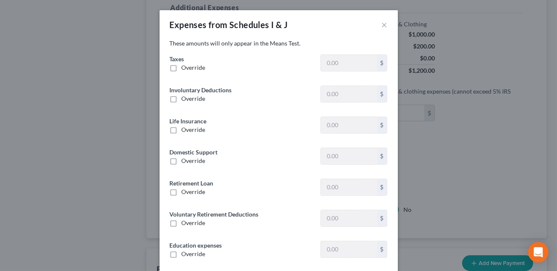
type input "679.79"
type input "0"
type input "325.05"
type input "0"
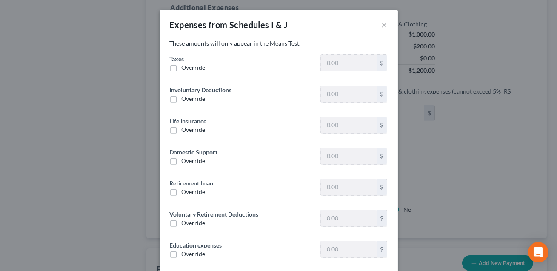
type input "0"
type input "120.00"
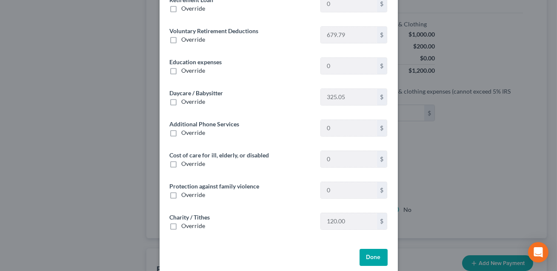
scroll to position [195, 0]
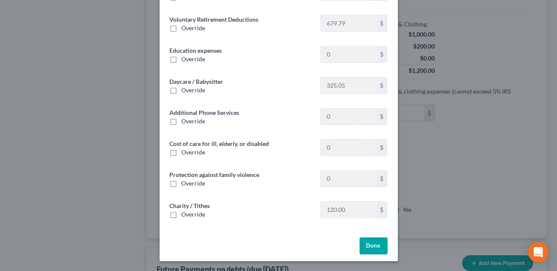
click at [368, 246] on button "Done" at bounding box center [373, 245] width 28 height 17
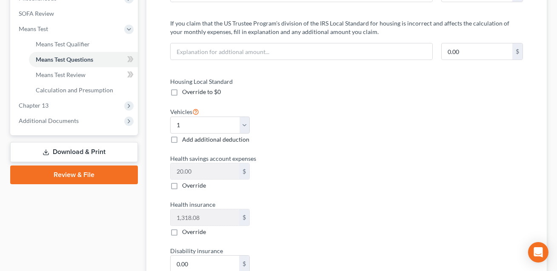
scroll to position [298, 0]
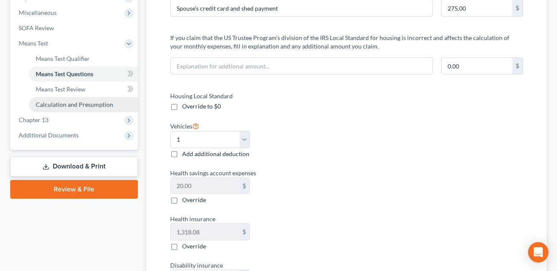
click at [81, 102] on span "Calculation and Presumption" at bounding box center [74, 104] width 77 height 7
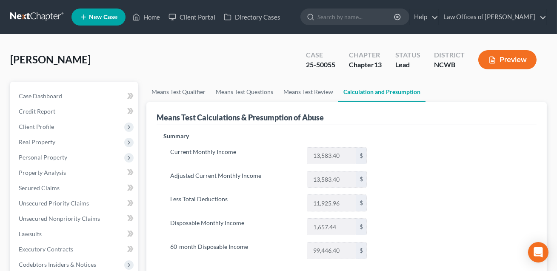
click at [502, 63] on button "Preview" at bounding box center [507, 59] width 58 height 19
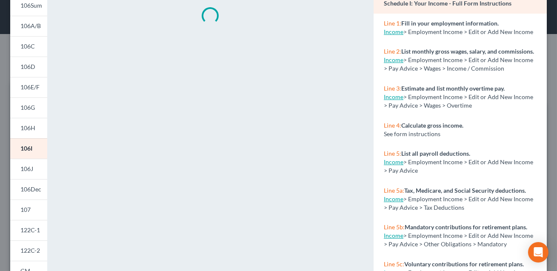
scroll to position [147, 0]
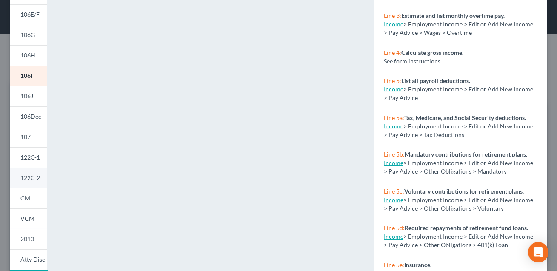
click at [31, 173] on link "122C-2" at bounding box center [28, 178] width 37 height 20
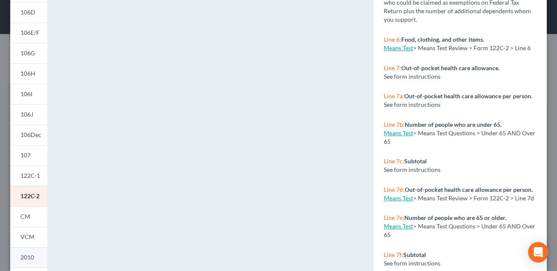
scroll to position [0, 0]
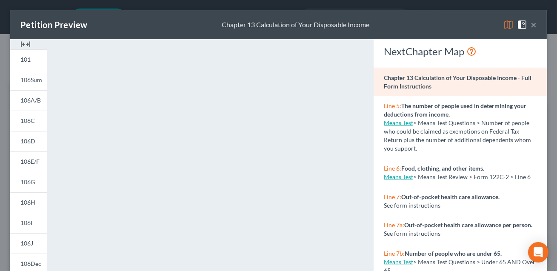
click at [534, 26] on button "×" at bounding box center [533, 25] width 6 height 10
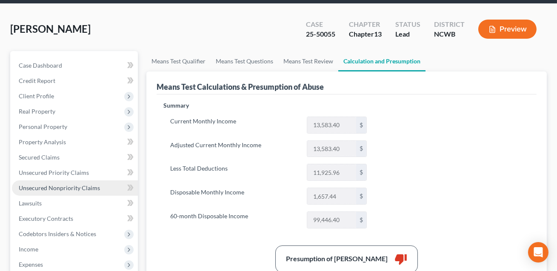
scroll to position [70, 0]
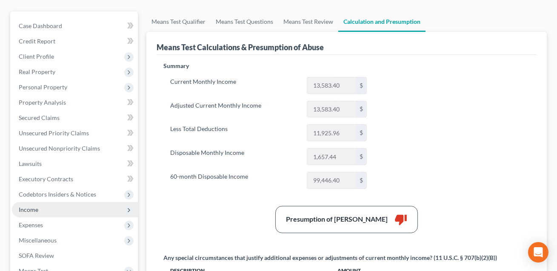
click at [39, 210] on span "Income" at bounding box center [75, 209] width 126 height 15
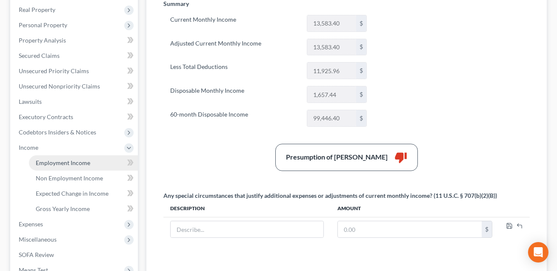
scroll to position [133, 0]
click at [62, 226] on span "Expenses" at bounding box center [75, 223] width 126 height 15
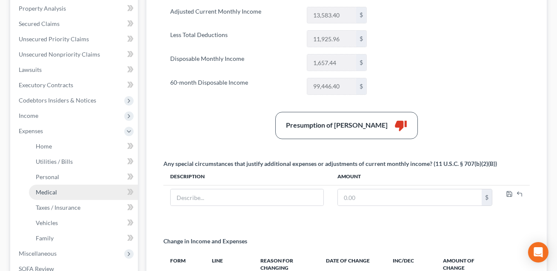
scroll to position [207, 0]
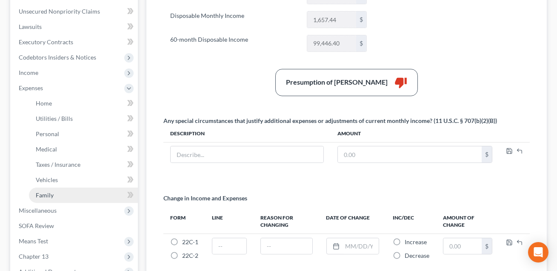
click at [53, 195] on span "Family" at bounding box center [45, 194] width 18 height 7
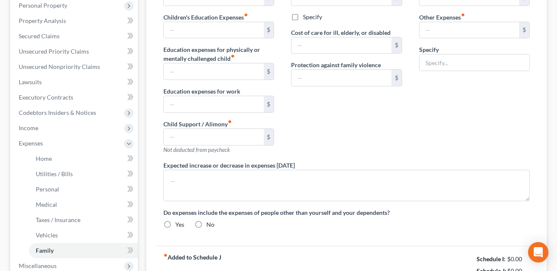
type input "325.05"
type input "114.95"
type input "0.00"
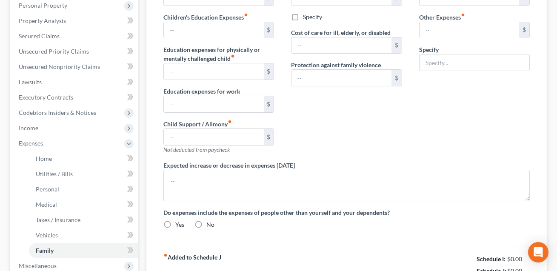
type input "0.00"
type input "120.00"
type input "52.00"
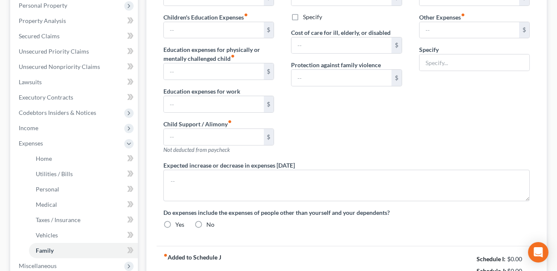
type input "Cigarettes"
radio input "true"
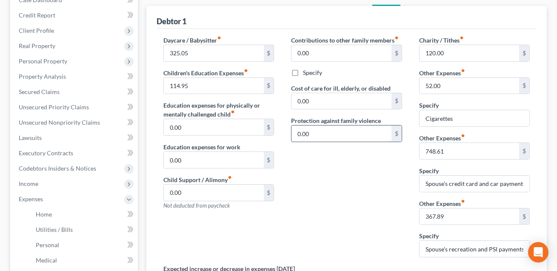
scroll to position [138, 0]
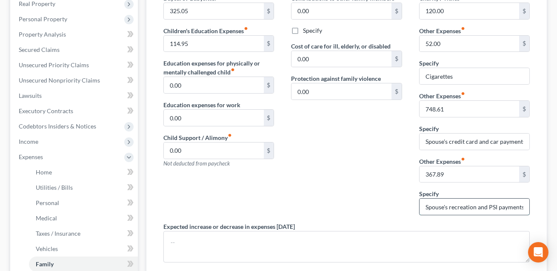
click at [478, 206] on input "Spouse's recreation and PSI payments" at bounding box center [474, 207] width 110 height 16
type input "Spouse's recreation pass and PSI payments"
click at [446, 174] on input "367.89" at bounding box center [469, 174] width 100 height 16
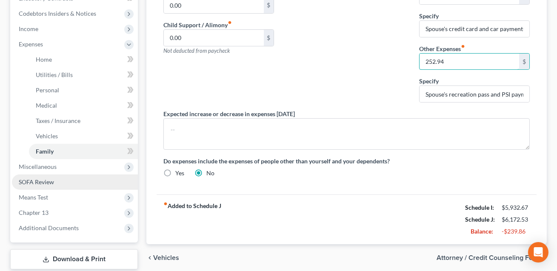
scroll to position [239, 0]
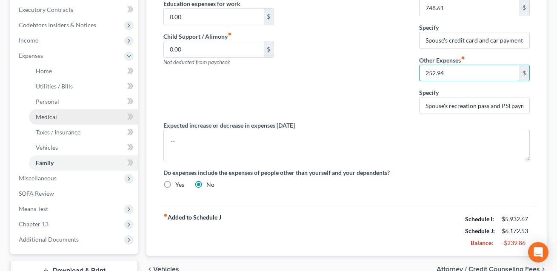
type input "252.94"
click at [48, 116] on span "Medical" at bounding box center [46, 116] width 21 height 7
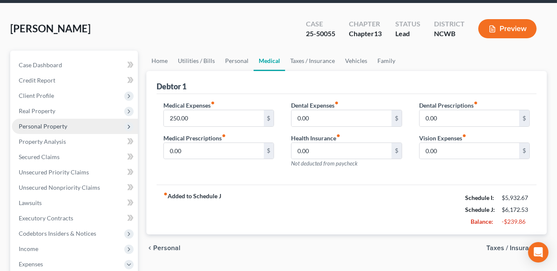
scroll to position [31, 0]
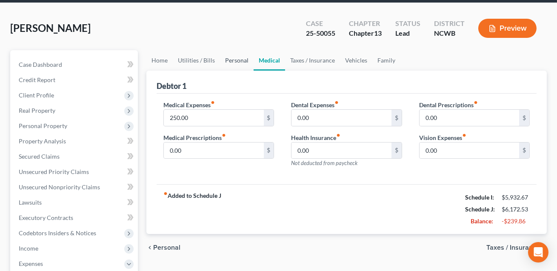
click at [231, 57] on link "Personal" at bounding box center [237, 60] width 34 height 20
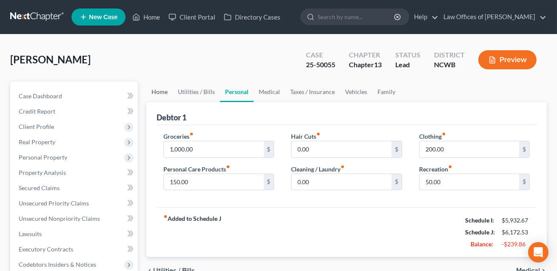
click at [158, 90] on link "Home" at bounding box center [159, 92] width 26 height 20
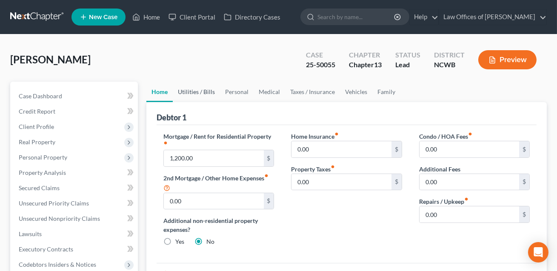
click at [196, 93] on link "Utilities / Bills" at bounding box center [196, 92] width 47 height 20
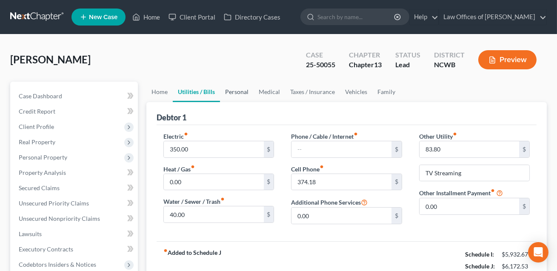
click at [236, 94] on link "Personal" at bounding box center [237, 92] width 34 height 20
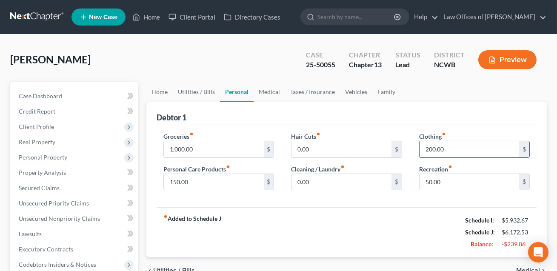
click at [437, 146] on input "200.00" at bounding box center [469, 149] width 100 height 16
type input "150.00"
click at [441, 184] on input "50.00" at bounding box center [469, 182] width 100 height 16
click at [268, 92] on link "Medical" at bounding box center [268, 92] width 31 height 20
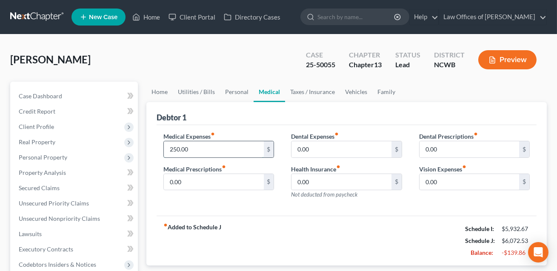
click at [190, 147] on input "250.00" at bounding box center [214, 149] width 100 height 16
type input "200.00"
click at [315, 91] on link "Taxes / Insurance" at bounding box center [312, 92] width 55 height 20
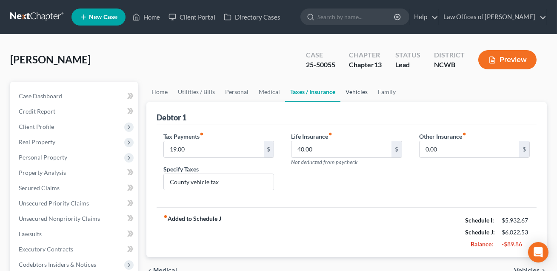
click at [356, 90] on link "Vehicles" at bounding box center [356, 92] width 32 height 20
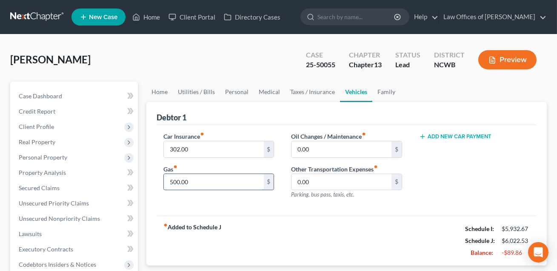
click at [194, 179] on input "500.00" at bounding box center [214, 182] width 100 height 16
type input "450.00"
click at [202, 192] on div "Car Insurance fiber_manual_record 302.00 $ Gas fiber_manual_record 450.00 $" at bounding box center [219, 169] width 128 height 74
click at [213, 148] on input "302.00" at bounding box center [214, 149] width 100 height 16
click at [382, 92] on link "Family" at bounding box center [386, 92] width 28 height 20
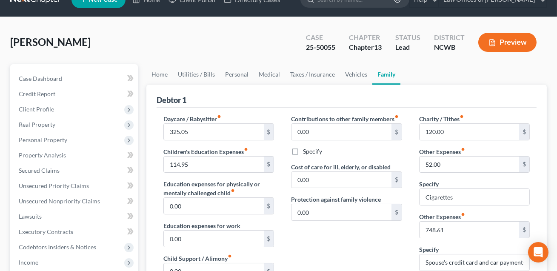
scroll to position [17, 0]
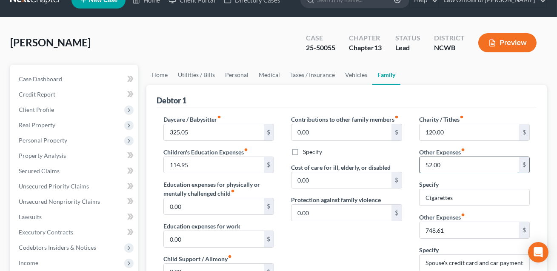
click at [438, 166] on input "52.00" at bounding box center [469, 165] width 100 height 16
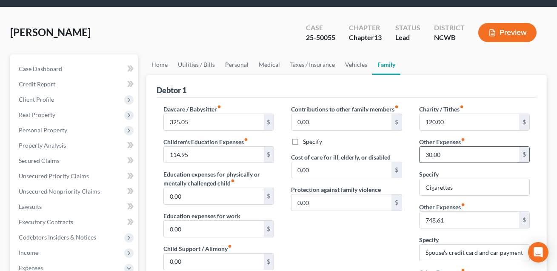
scroll to position [0, 0]
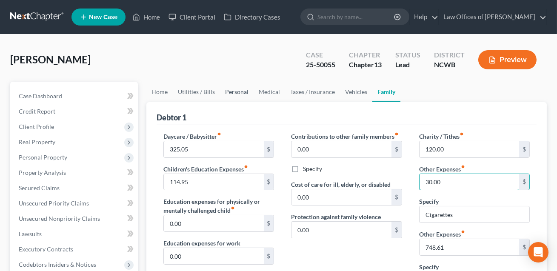
type input "30.00"
click at [234, 90] on link "Personal" at bounding box center [237, 92] width 34 height 20
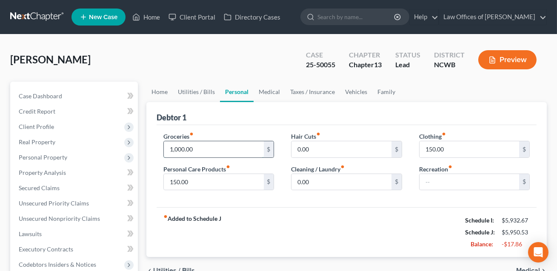
click at [198, 148] on input "1,000.00" at bounding box center [214, 149] width 100 height 16
type input "950.00"
click at [262, 94] on link "Medical" at bounding box center [268, 92] width 31 height 20
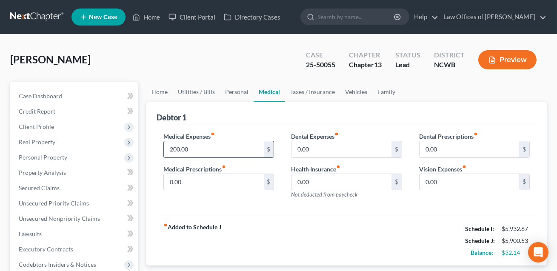
click at [191, 149] on input "200.00" at bounding box center [214, 149] width 100 height 16
type input "150.00"
click at [154, 16] on link "Home" at bounding box center [146, 16] width 36 height 15
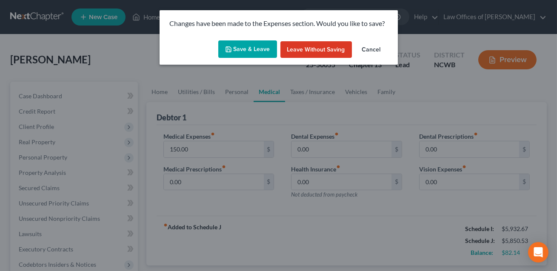
click at [260, 47] on button "Save & Leave" at bounding box center [247, 49] width 59 height 18
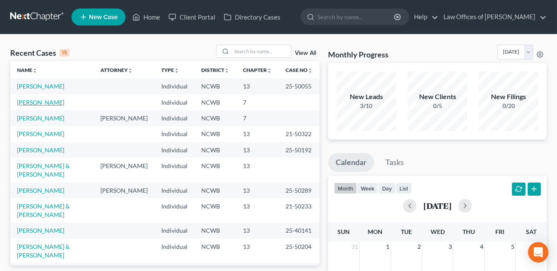
click at [44, 101] on link "[PERSON_NAME]" at bounding box center [40, 102] width 47 height 7
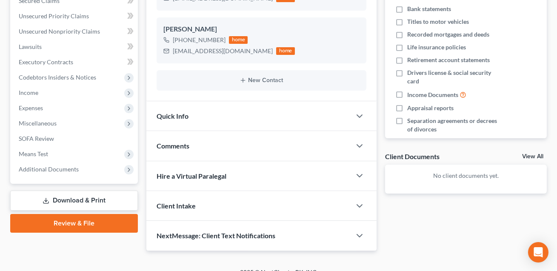
scroll to position [198, 0]
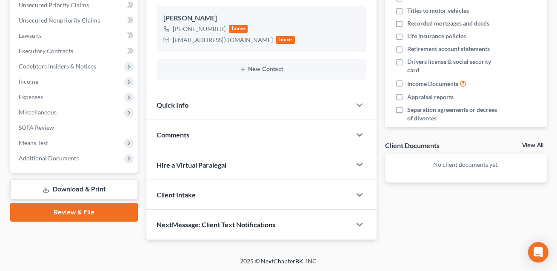
click at [64, 190] on link "Download & Print" at bounding box center [74, 189] width 128 height 20
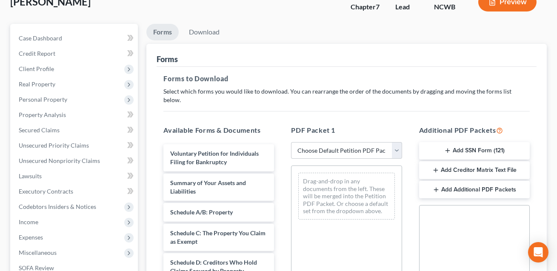
scroll to position [80, 0]
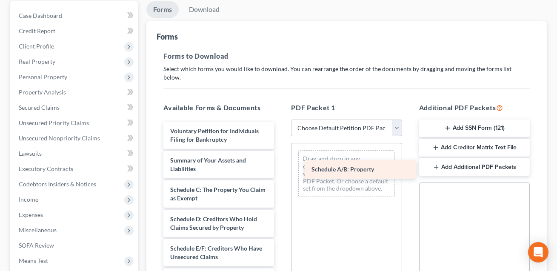
drag, startPoint x: 220, startPoint y: 177, endPoint x: 374, endPoint y: 161, distance: 154.8
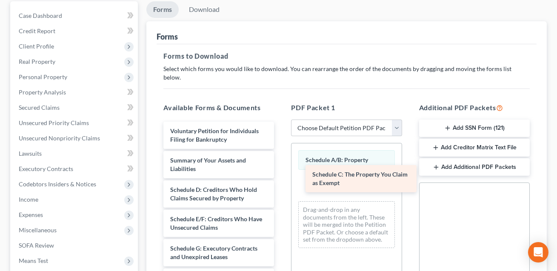
drag, startPoint x: 210, startPoint y: 185, endPoint x: 352, endPoint y: 179, distance: 142.2
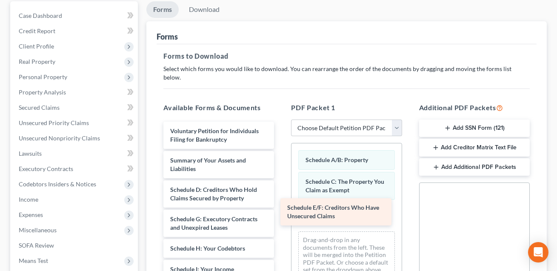
drag, startPoint x: 182, startPoint y: 215, endPoint x: 300, endPoint y: 212, distance: 118.3
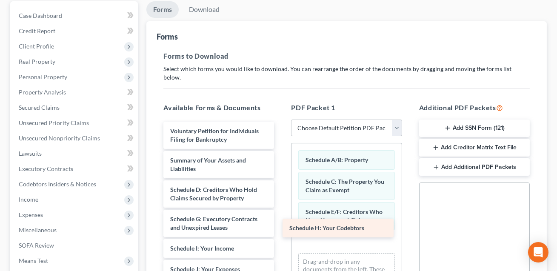
drag, startPoint x: 218, startPoint y: 241, endPoint x: 337, endPoint y: 230, distance: 119.6
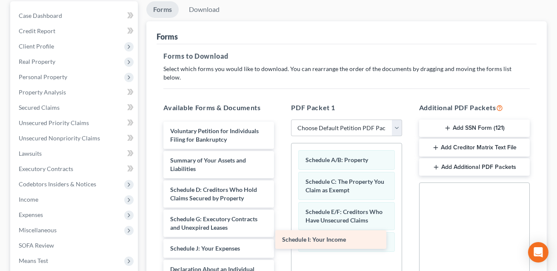
drag, startPoint x: 222, startPoint y: 239, endPoint x: 334, endPoint y: 239, distance: 112.7
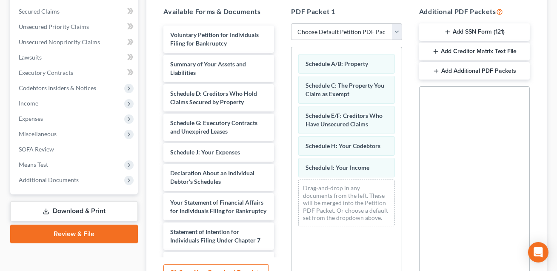
scroll to position [247, 0]
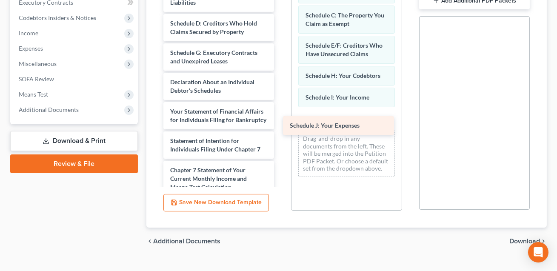
drag, startPoint x: 194, startPoint y: 71, endPoint x: 316, endPoint y: 123, distance: 132.6
click at [281, 123] on div "Schedule J: Your Expenses Voluntary Petition for Individuals Filing for Bankrup…" at bounding box center [219, 144] width 124 height 379
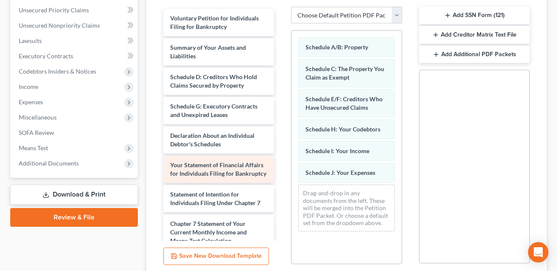
scroll to position [192, 0]
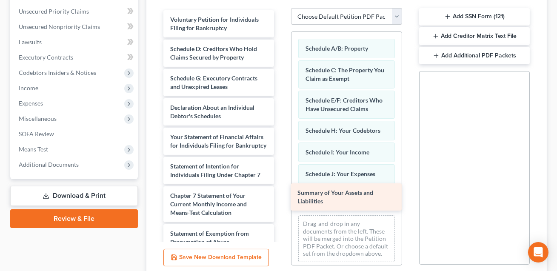
drag, startPoint x: 200, startPoint y: 42, endPoint x: 327, endPoint y: 196, distance: 199.7
click at [281, 196] on div "Summary of Your Assets and Liabilities Voluntary Petition for Individuals Filin…" at bounding box center [219, 185] width 124 height 350
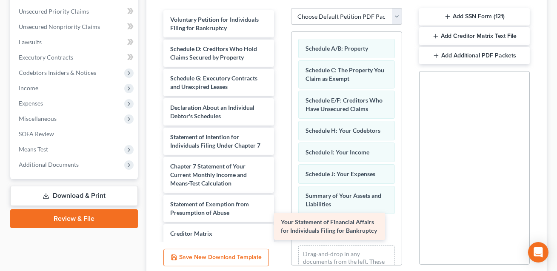
drag, startPoint x: 206, startPoint y: 128, endPoint x: 317, endPoint y: 223, distance: 145.7
click at [281, 223] on div "Your Statement of Financial Affairs for Individuals Filing for Bankruptcy Volun…" at bounding box center [219, 170] width 124 height 321
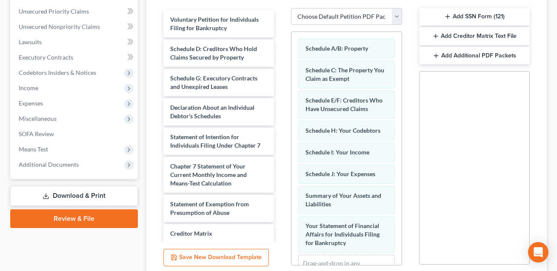
scroll to position [42, 0]
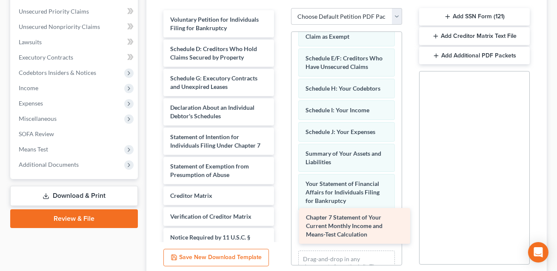
drag, startPoint x: 206, startPoint y: 167, endPoint x: 342, endPoint y: 227, distance: 148.7
click at [281, 227] on div "Chapter 7 Statement of Your Current Monthly Income and Means-Test Calculation V…" at bounding box center [219, 151] width 124 height 283
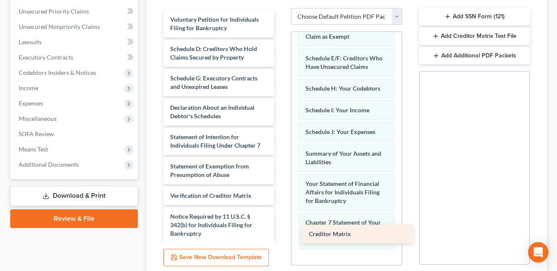
drag, startPoint x: 207, startPoint y: 187, endPoint x: 346, endPoint y: 235, distance: 146.9
click at [281, 235] on div "Creditor Matrix Voluntary Petition for Individuals Filing for Bankruptcy Schedu…" at bounding box center [219, 141] width 124 height 262
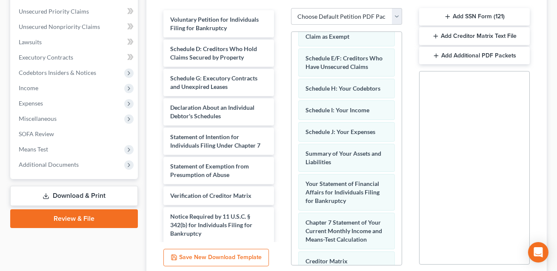
scroll to position [253, 0]
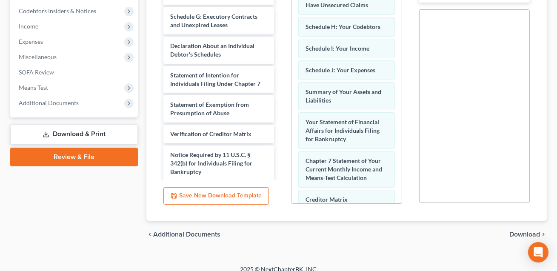
click at [519, 231] on span "Download" at bounding box center [524, 234] width 31 height 7
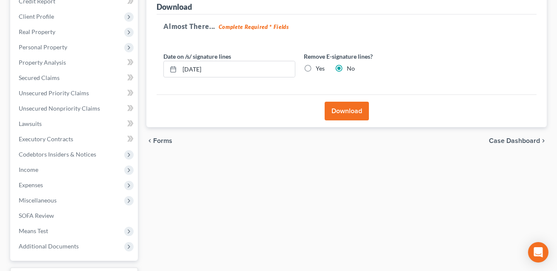
scroll to position [110, 0]
click at [351, 110] on button "Download" at bounding box center [347, 111] width 44 height 19
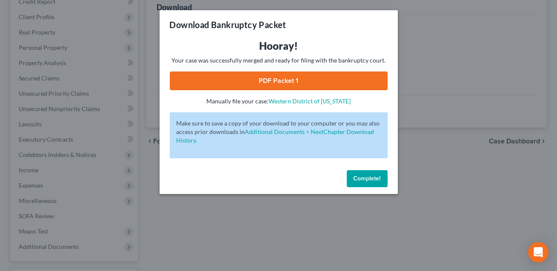
click at [288, 74] on link "PDF Packet 1" at bounding box center [279, 80] width 218 height 19
click at [370, 178] on span "Complete!" at bounding box center [366, 178] width 27 height 7
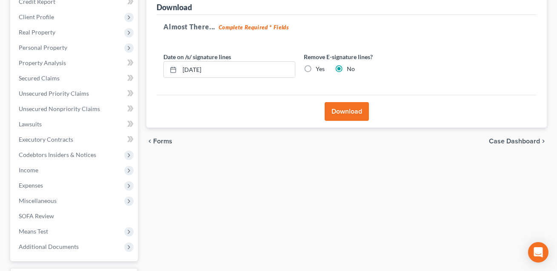
scroll to position [0, 0]
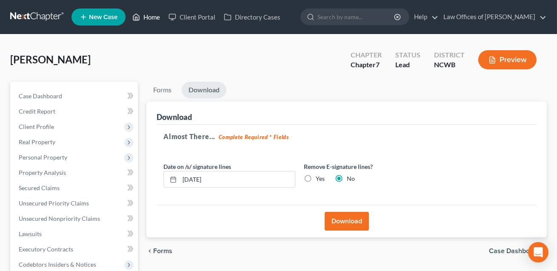
click at [154, 14] on link "Home" at bounding box center [146, 16] width 36 height 15
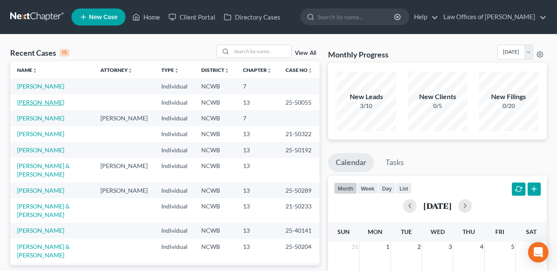
click at [39, 105] on link "[PERSON_NAME]" at bounding box center [40, 102] width 47 height 7
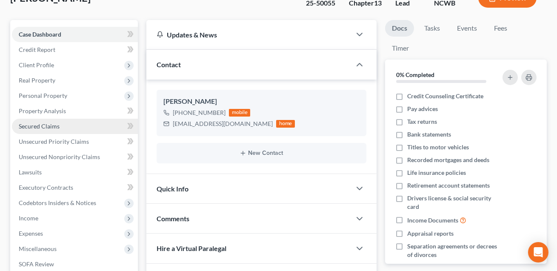
scroll to position [195, 0]
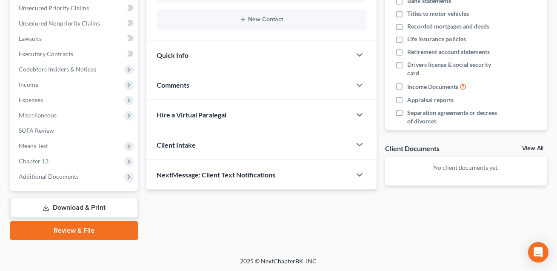
click at [71, 205] on link "Download & Print" at bounding box center [74, 208] width 128 height 20
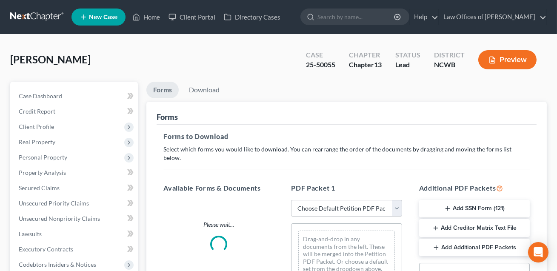
click at [311, 200] on select "Choose Default Petition PDF Packet Complete Bankruptcy Petition (all forms and …" at bounding box center [346, 208] width 111 height 17
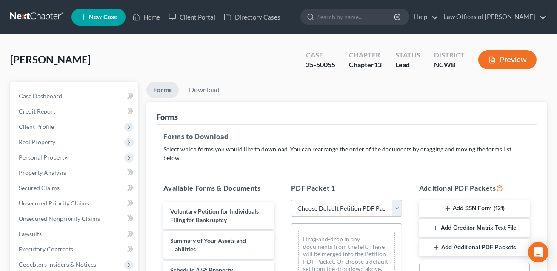
select select "2"
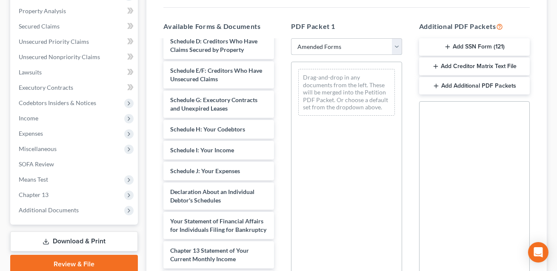
scroll to position [111, 0]
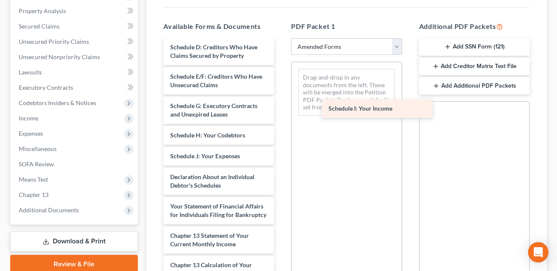
drag, startPoint x: 210, startPoint y: 148, endPoint x: 368, endPoint y: 110, distance: 162.6
click at [281, 110] on div "Schedule I: Your Income Voluntary Petition for Individuals Filing for Bankruptc…" at bounding box center [219, 160] width 124 height 463
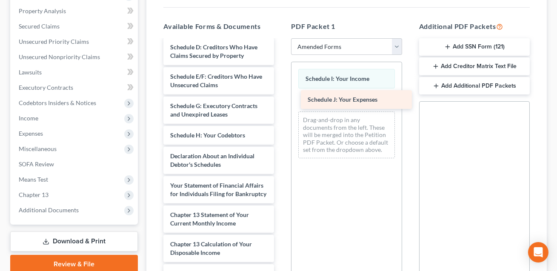
drag, startPoint x: 224, startPoint y: 144, endPoint x: 361, endPoint y: 97, distance: 145.4
click at [281, 97] on div "Schedule J: Your Expenses Voluntary Petition for Individuals Filing for Bankrup…" at bounding box center [219, 150] width 124 height 442
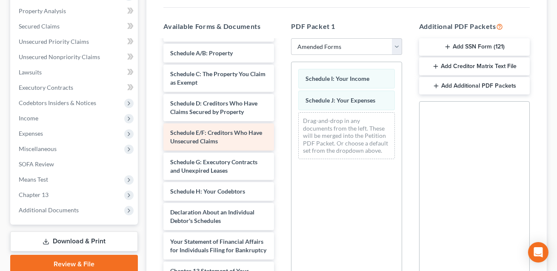
scroll to position [0, 0]
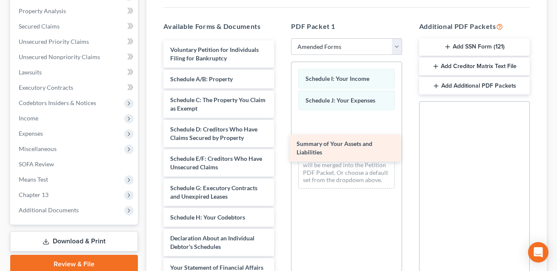
drag, startPoint x: 225, startPoint y: 75, endPoint x: 357, endPoint y: 132, distance: 143.4
click at [281, 141] on div "Summary of Your Assets and Liabilities Voluntary Petition for Individuals Filin…" at bounding box center [219, 246] width 124 height 413
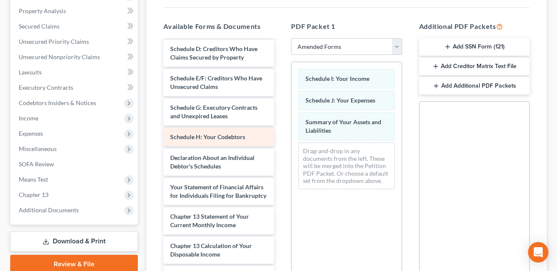
scroll to position [81, 0]
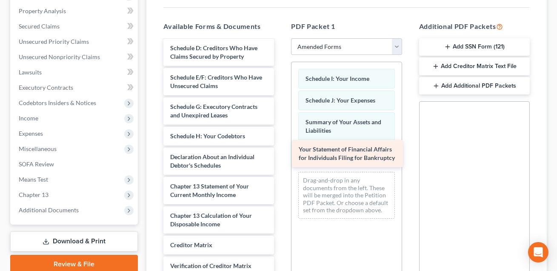
drag, startPoint x: 204, startPoint y: 183, endPoint x: 333, endPoint y: 156, distance: 131.2
click at [281, 156] on div "Your Statement of Financial Affairs for Individuals Filing for Bankruptcy Volun…" at bounding box center [219, 150] width 124 height 383
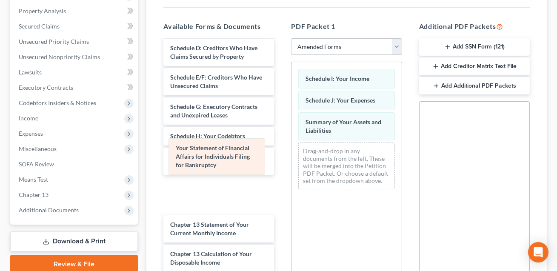
drag, startPoint x: 333, startPoint y: 156, endPoint x: 195, endPoint y: 164, distance: 138.0
click at [291, 164] on div "Your Statement of Financial Affairs for Individuals Filing for Bankruptcy Sched…" at bounding box center [346, 129] width 110 height 134
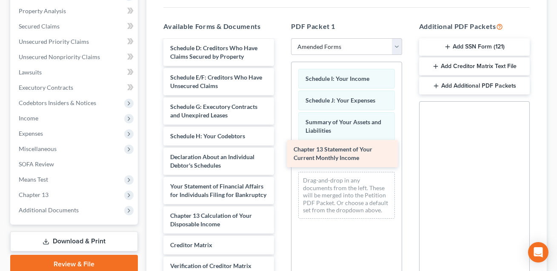
drag, startPoint x: 199, startPoint y: 205, endPoint x: 328, endPoint y: 144, distance: 143.5
click at [281, 144] on div "Chapter 13 Statement of Your Current Monthly Income Voluntary Petition for Indi…" at bounding box center [219, 150] width 124 height 383
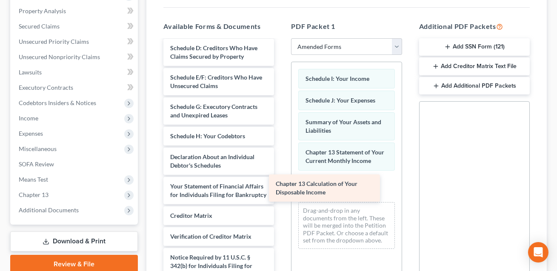
drag, startPoint x: 211, startPoint y: 213, endPoint x: 325, endPoint y: 184, distance: 118.3
click at [281, 184] on div "Chapter 13 Calculation of Your Disposable Income Voluntary Petition for Individ…" at bounding box center [219, 136] width 124 height 354
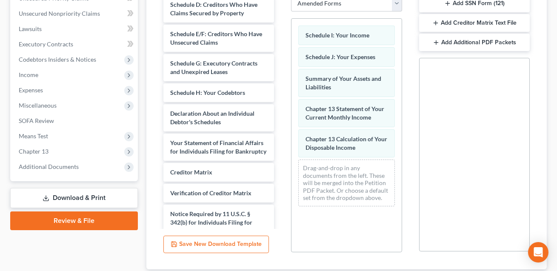
scroll to position [253, 0]
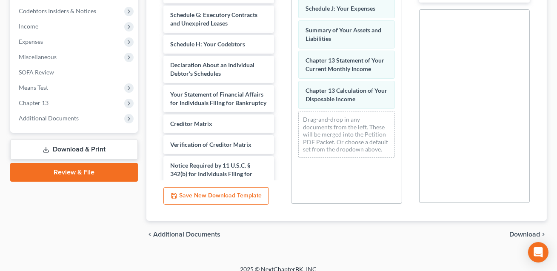
click at [513, 231] on span "Download" at bounding box center [524, 234] width 31 height 7
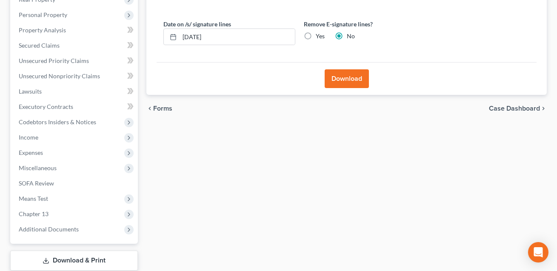
scroll to position [75, 0]
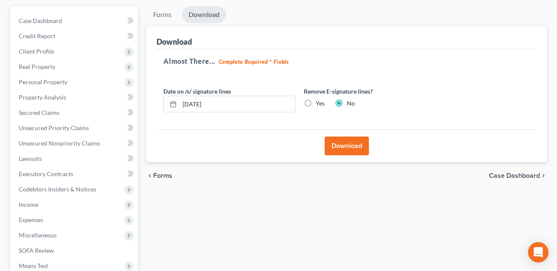
click at [316, 101] on label "Yes" at bounding box center [320, 103] width 9 height 9
click at [319, 101] on input "Yes" at bounding box center [322, 102] width 6 height 6
radio input "true"
radio input "false"
drag, startPoint x: 240, startPoint y: 105, endPoint x: 179, endPoint y: 104, distance: 60.8
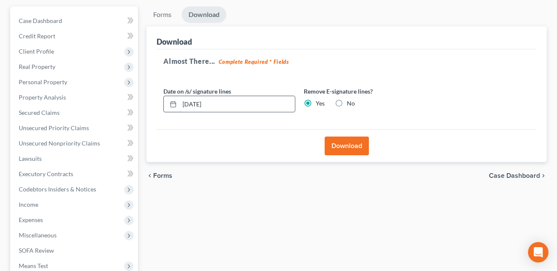
click at [179, 104] on input "[DATE]" at bounding box center [236, 104] width 115 height 16
click at [344, 147] on button "Download" at bounding box center [347, 146] width 44 height 19
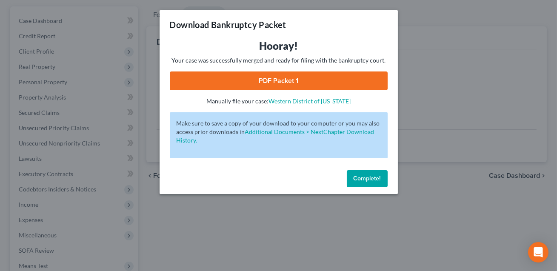
click at [290, 84] on link "PDF Packet 1" at bounding box center [279, 80] width 218 height 19
click at [357, 179] on span "Complete!" at bounding box center [366, 178] width 27 height 7
